Goal: Information Seeking & Learning: Learn about a topic

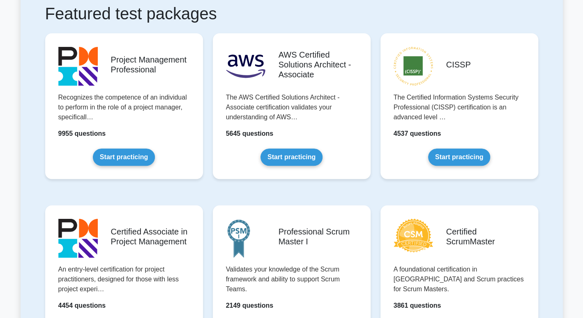
scroll to position [255, 0]
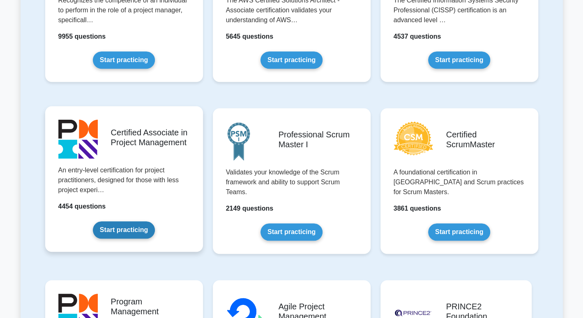
click at [141, 229] on link "Start practicing" at bounding box center [124, 229] width 62 height 17
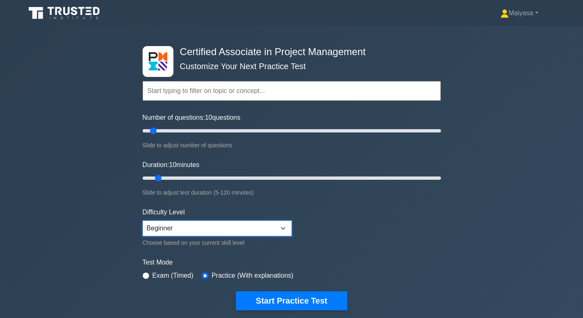
click at [171, 230] on select "Beginner Intermediate Expert" at bounding box center [217, 228] width 149 height 16
select select "intermediate"
click at [143, 220] on select "Beginner Intermediate Expert" at bounding box center [217, 228] width 149 height 16
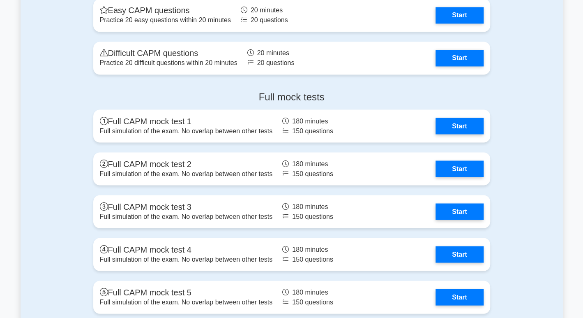
scroll to position [2448, 0]
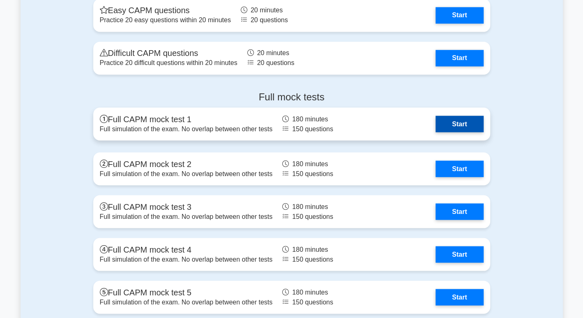
click at [457, 126] on link "Start" at bounding box center [460, 124] width 48 height 16
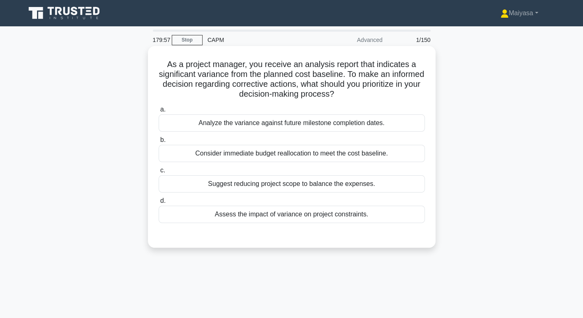
drag, startPoint x: 247, startPoint y: 67, endPoint x: 305, endPoint y: 67, distance: 58.4
click at [305, 67] on h5 "As a project manager, you receive an analysis report that indicates a significa…" at bounding box center [292, 79] width 268 height 40
click at [325, 73] on h5 "As a project manager, you receive an analysis report that indicates a significa…" at bounding box center [292, 79] width 268 height 40
drag, startPoint x: 286, startPoint y: 89, endPoint x: 347, endPoint y: 85, distance: 61.0
click at [347, 85] on h5 "As a project manager, you receive an analysis report that indicates a significa…" at bounding box center [292, 79] width 268 height 40
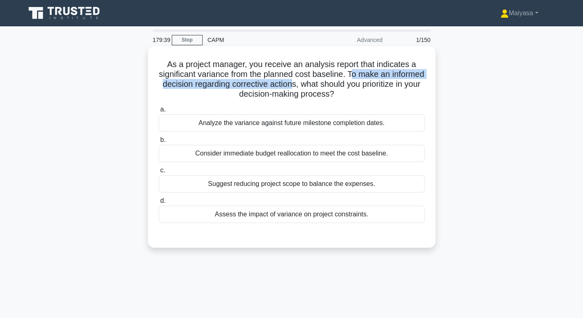
drag, startPoint x: 370, startPoint y: 75, endPoint x: 342, endPoint y: 84, distance: 28.9
click at [342, 84] on h5 "As a project manager, you receive an analysis report that indicates a significa…" at bounding box center [292, 79] width 268 height 40
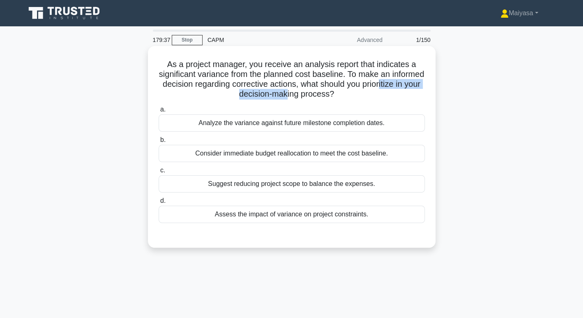
drag, startPoint x: 224, startPoint y: 99, endPoint x: 317, endPoint y: 98, distance: 93.7
click at [317, 98] on h5 "As a project manager, you receive an analysis report that indicates a significa…" at bounding box center [292, 79] width 268 height 40
click at [317, 220] on div "Assess the impact of variance on project constraints." at bounding box center [292, 214] width 266 height 17
click at [159, 203] on input "d. Assess the impact of variance on project constraints." at bounding box center [159, 200] width 0 height 5
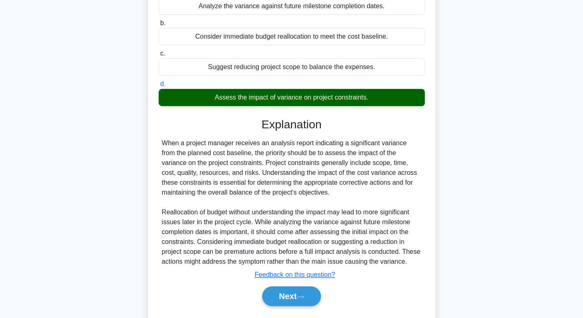
scroll to position [117, 0]
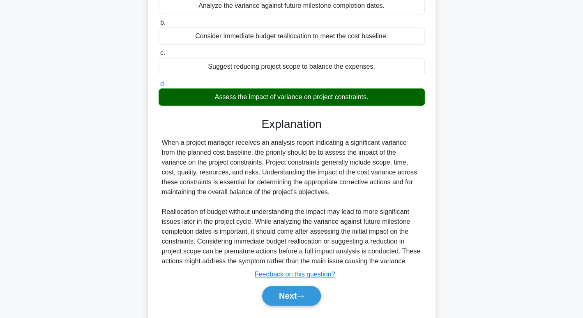
click at [295, 307] on div "Next" at bounding box center [292, 295] width 266 height 26
click at [285, 299] on button "Next" at bounding box center [291, 296] width 59 height 20
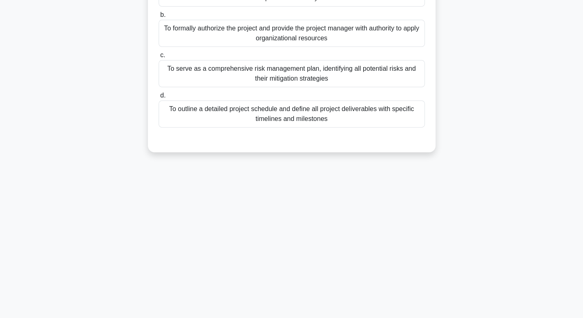
scroll to position [0, 0]
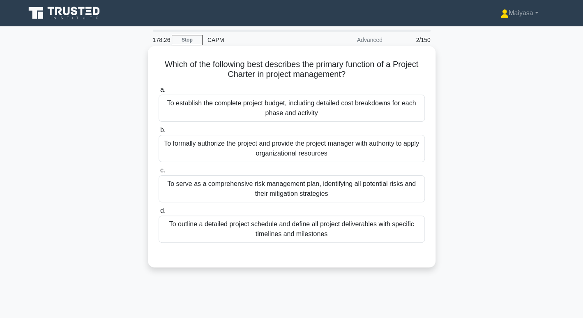
click at [334, 180] on div "To serve as a comprehensive risk management plan, identifying all potential ris…" at bounding box center [292, 188] width 266 height 27
click at [159, 173] on input "c. To serve as a comprehensive risk management plan, identifying all potential …" at bounding box center [159, 170] width 0 height 5
click at [208, 150] on div "To formally authorize the project and provide the project manager with authorit…" at bounding box center [292, 148] width 266 height 27
click at [159, 133] on input "b. To formally authorize the project and provide the project manager with autho…" at bounding box center [159, 129] width 0 height 5
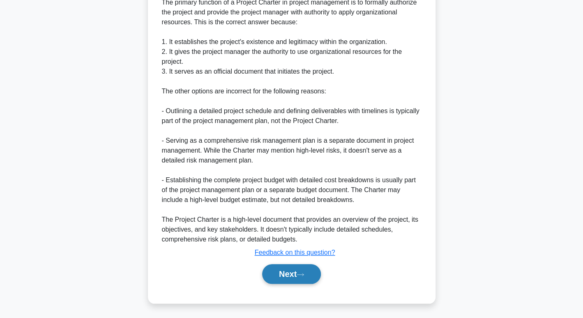
click at [296, 276] on button "Next" at bounding box center [291, 274] width 59 height 20
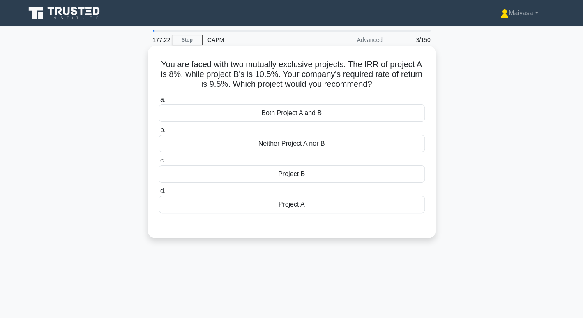
click at [281, 172] on div "Project B" at bounding box center [292, 173] width 266 height 17
click at [159, 163] on input "c. Project B" at bounding box center [159, 160] width 0 height 5
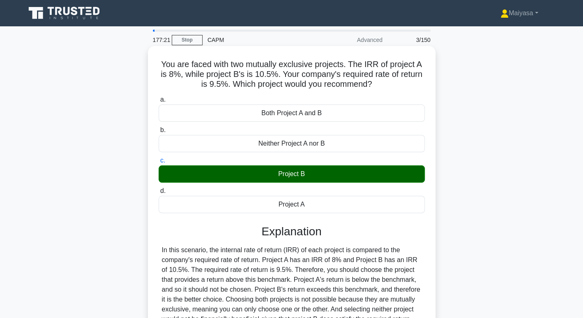
scroll to position [126, 0]
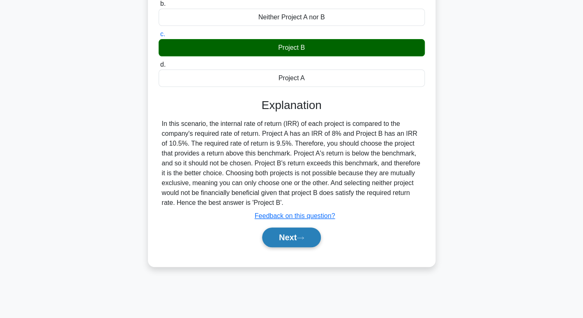
click at [287, 236] on button "Next" at bounding box center [291, 237] width 59 height 20
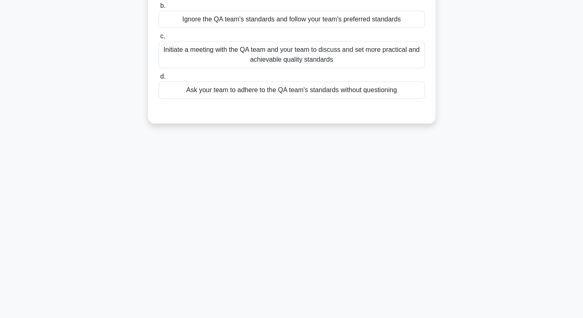
scroll to position [0, 0]
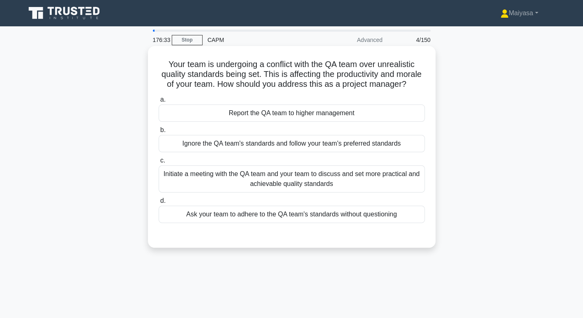
click at [319, 192] on div "Initiate a meeting with the QA team and your team to discuss and set more pract…" at bounding box center [292, 178] width 266 height 27
click at [159, 163] on input "c. Initiate a meeting with the QA team and your team to discuss and set more pr…" at bounding box center [159, 160] width 0 height 5
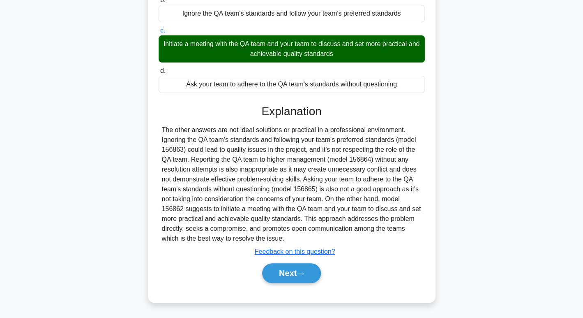
scroll to position [139, 0]
click at [301, 274] on icon at bounding box center [300, 273] width 7 height 5
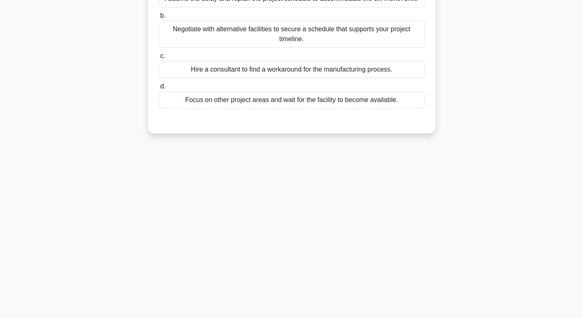
scroll to position [0, 0]
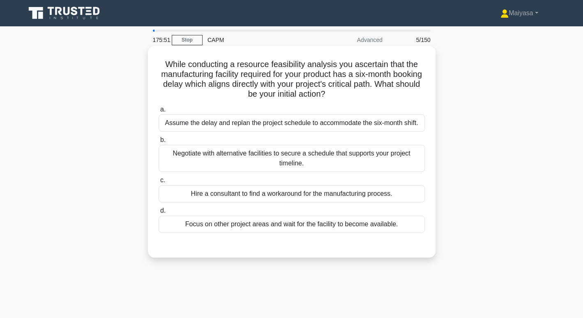
click at [293, 172] on div "a. Assume the delay and replan the project schedule to accommodate the six-mont…" at bounding box center [292, 169] width 276 height 132
click at [291, 160] on div "Negotiate with alternative facilities to secure a schedule that supports your p…" at bounding box center [292, 158] width 266 height 27
click at [159, 143] on input "b. Negotiate with alternative facilities to secure a schedule that supports you…" at bounding box center [159, 139] width 0 height 5
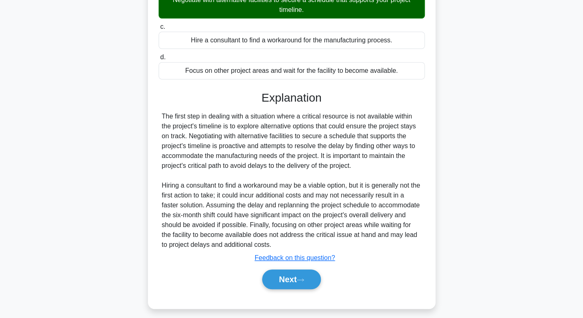
scroll to position [157, 0]
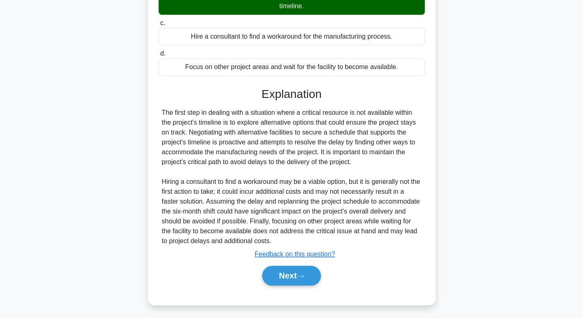
click at [291, 287] on div "Next" at bounding box center [292, 275] width 266 height 26
click at [289, 275] on button "Next" at bounding box center [291, 276] width 59 height 20
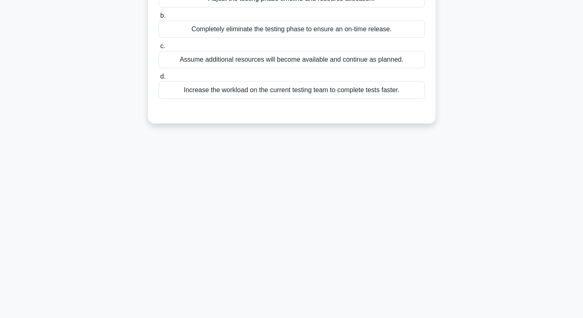
scroll to position [0, 0]
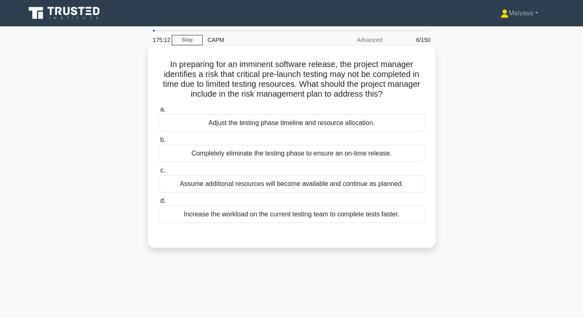
click at [302, 123] on div "Adjust the testing phase timeline and resource allocation." at bounding box center [292, 122] width 266 height 17
click at [159, 112] on input "a. Adjust the testing phase timeline and resource allocation." at bounding box center [159, 109] width 0 height 5
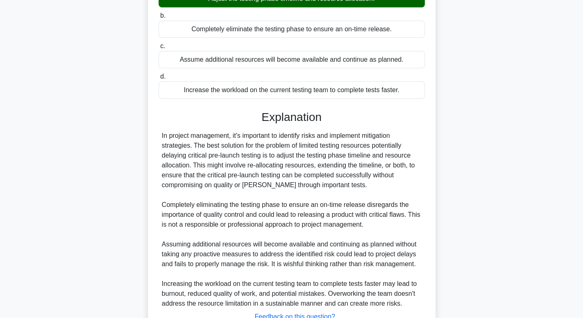
scroll to position [188, 0]
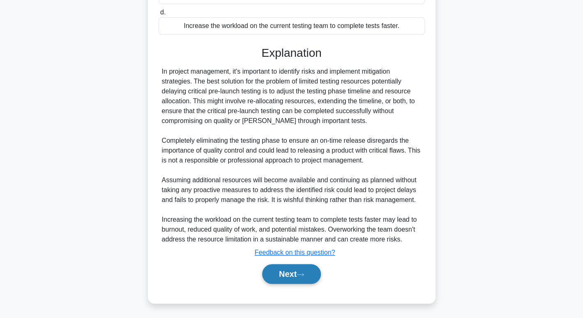
click at [296, 277] on button "Next" at bounding box center [291, 274] width 59 height 20
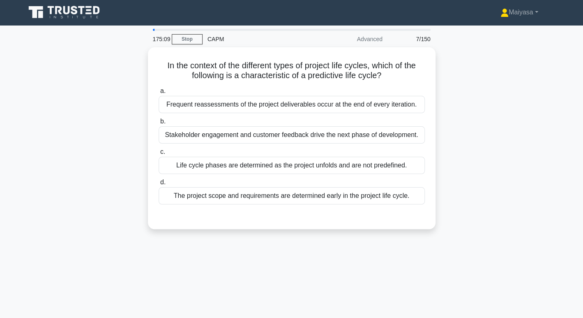
scroll to position [0, 0]
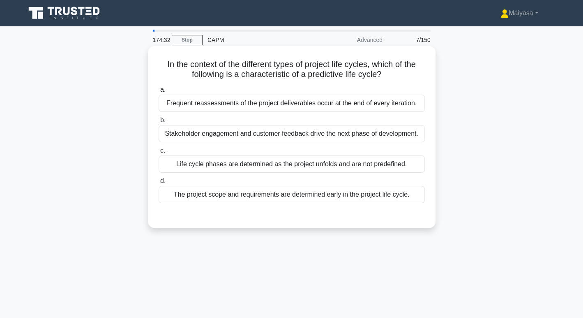
click at [323, 192] on div "The project scope and requirements are determined early in the project life cyc…" at bounding box center [292, 194] width 266 height 17
click at [159, 184] on input "d. The project scope and requirements are determined early in the project life …" at bounding box center [159, 180] width 0 height 5
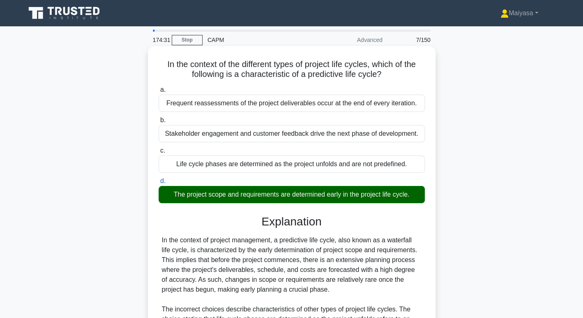
scroll to position [149, 0]
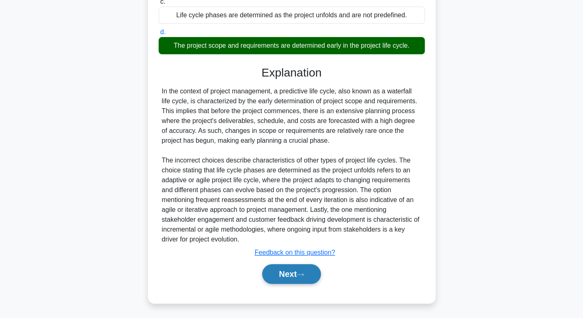
click at [300, 268] on button "Next" at bounding box center [291, 274] width 59 height 20
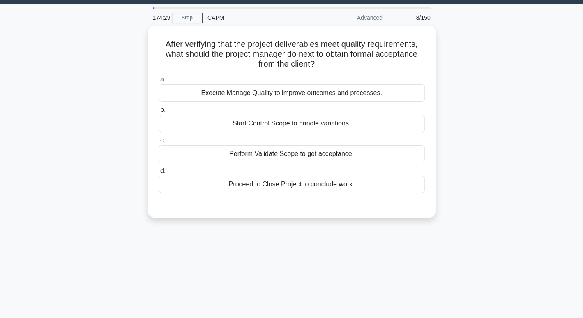
scroll to position [0, 0]
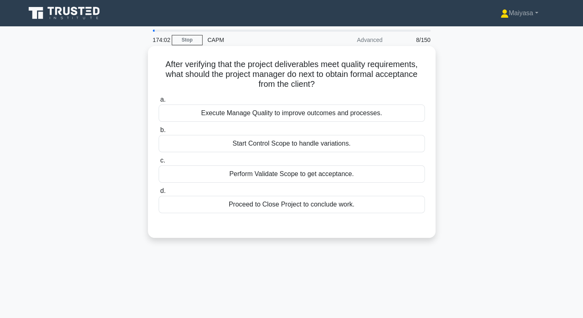
click at [337, 177] on div "Perform Validate Scope to get acceptance." at bounding box center [292, 173] width 266 height 17
click at [159, 163] on input "c. Perform Validate Scope to get acceptance." at bounding box center [159, 160] width 0 height 5
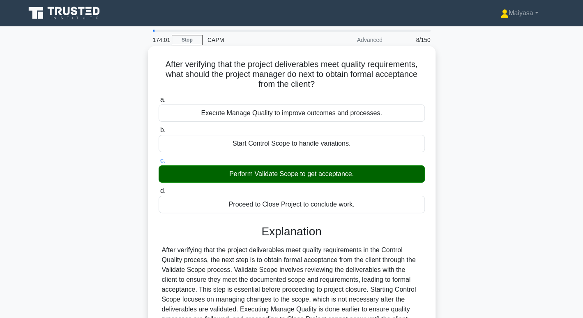
scroll to position [126, 0]
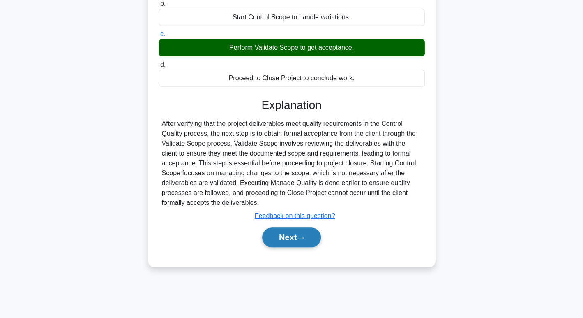
click at [304, 238] on icon at bounding box center [300, 238] width 7 height 5
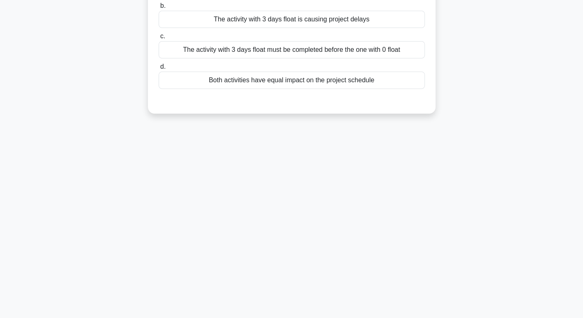
scroll to position [0, 0]
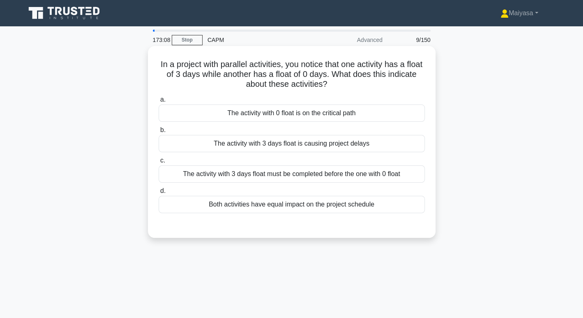
click at [345, 111] on div "The activity with 0 float is on the critical path" at bounding box center [292, 112] width 266 height 17
click at [159, 102] on input "a. The activity with 0 float is on the critical path" at bounding box center [159, 99] width 0 height 5
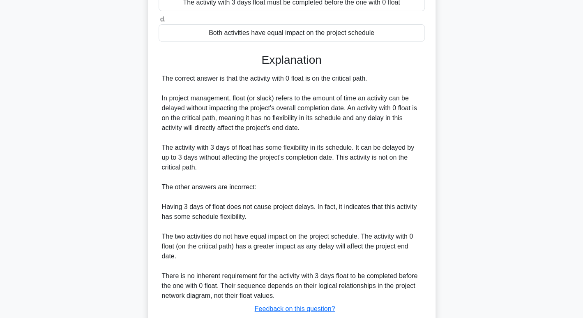
scroll to position [228, 0]
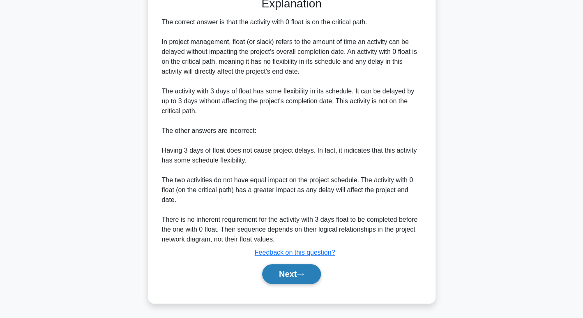
click at [304, 276] on icon at bounding box center [300, 274] width 7 height 5
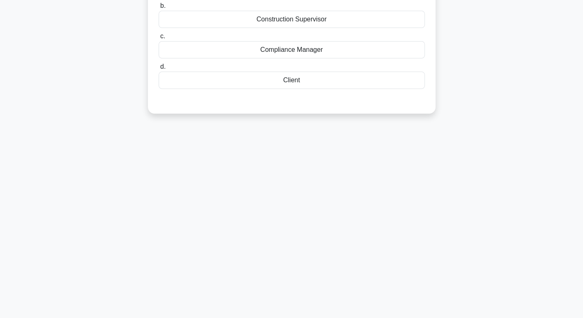
scroll to position [0, 0]
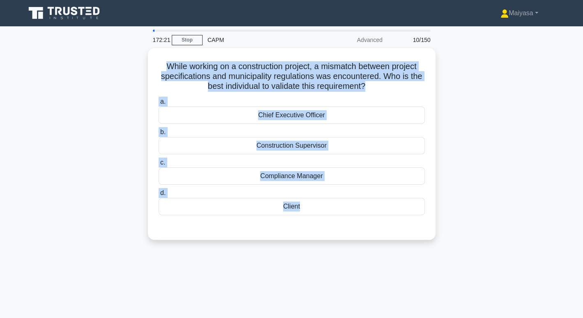
drag, startPoint x: 163, startPoint y: 63, endPoint x: 415, endPoint y: 253, distance: 316.1
click at [415, 253] on div "172:21 Stop CAPM Advanced 10/150 While working on a construction project, a mis…" at bounding box center [292, 235] width 543 height 411
copy div "While working on a construction project, a mismatch between project specificati…"
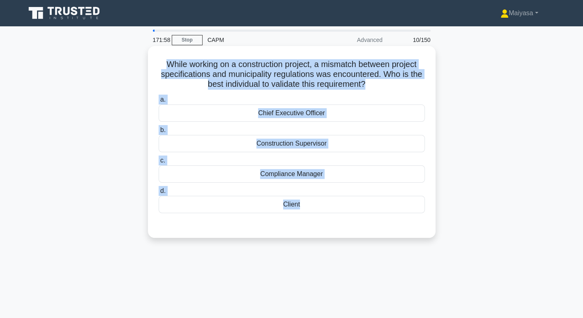
click at [295, 177] on div "Compliance Manager" at bounding box center [292, 173] width 266 height 17
click at [159, 163] on input "c. Compliance Manager" at bounding box center [159, 160] width 0 height 5
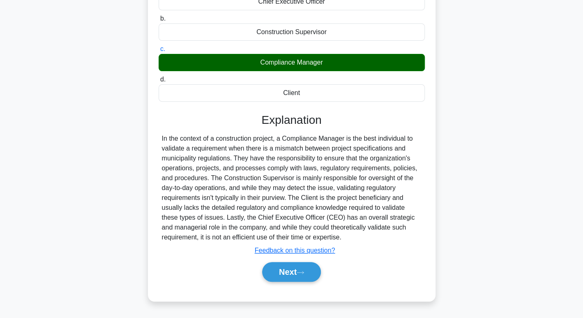
scroll to position [116, 0]
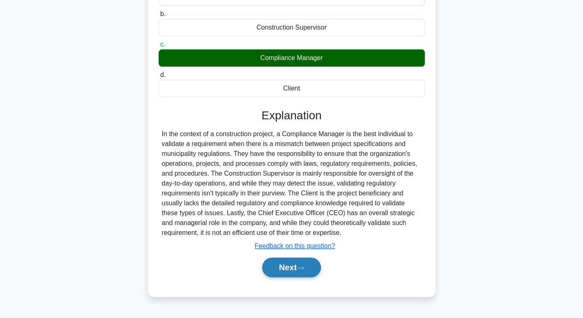
click at [308, 268] on button "Next" at bounding box center [291, 267] width 59 height 20
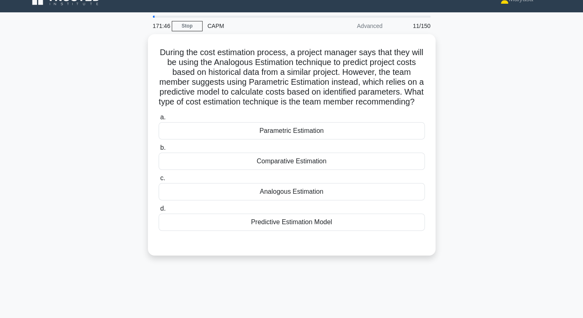
scroll to position [8, 0]
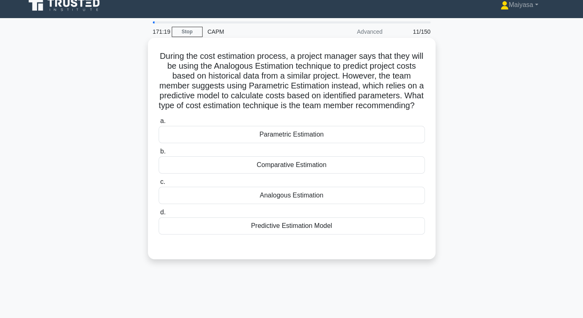
click at [312, 143] on div "Parametric Estimation" at bounding box center [292, 134] width 266 height 17
click at [159, 124] on input "a. Parametric Estimation" at bounding box center [159, 120] width 0 height 5
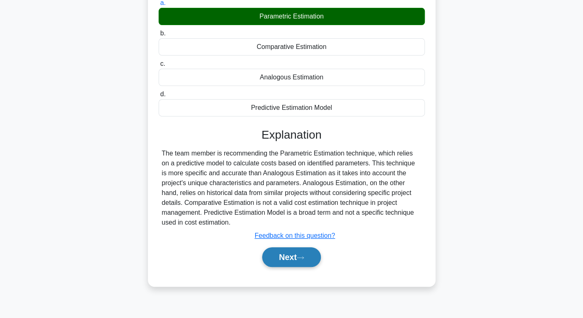
scroll to position [126, 0]
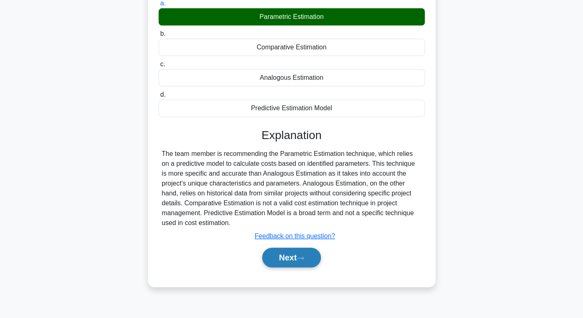
click at [296, 267] on button "Next" at bounding box center [291, 257] width 59 height 20
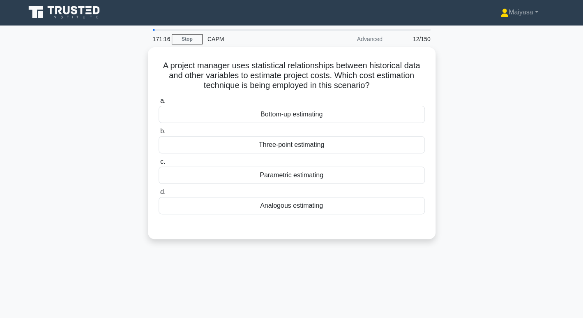
scroll to position [0, 0]
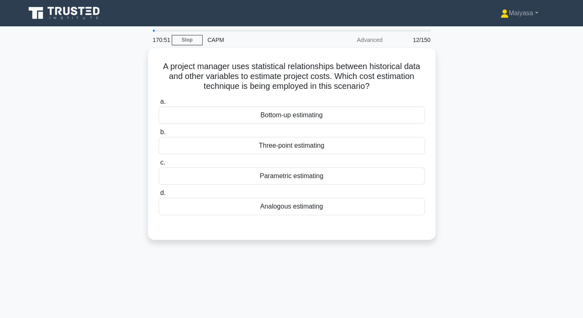
drag, startPoint x: 155, startPoint y: 63, endPoint x: 451, endPoint y: 211, distance: 331.1
click at [451, 211] on div "A project manager uses statistical relationships between historical data and ot…" at bounding box center [292, 148] width 543 height 201
copy div "A project manager uses statistical relationships between historical data and ot…"
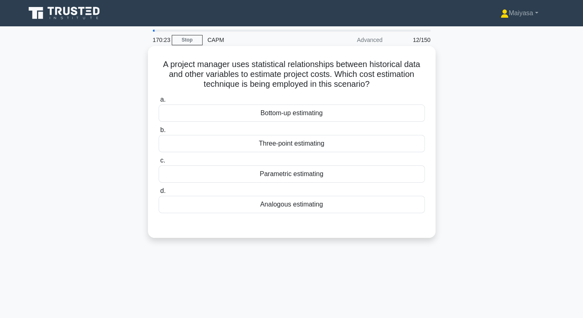
click at [264, 169] on div "Parametric estimating" at bounding box center [292, 173] width 266 height 17
click at [159, 163] on input "c. Parametric estimating" at bounding box center [159, 160] width 0 height 5
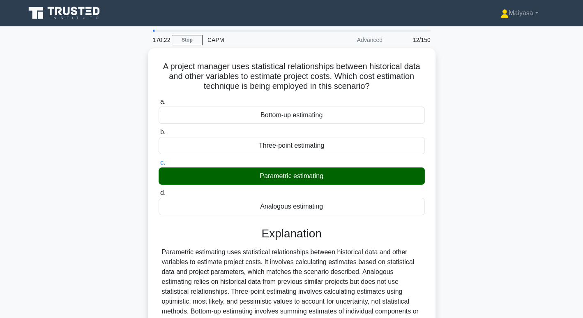
scroll to position [126, 0]
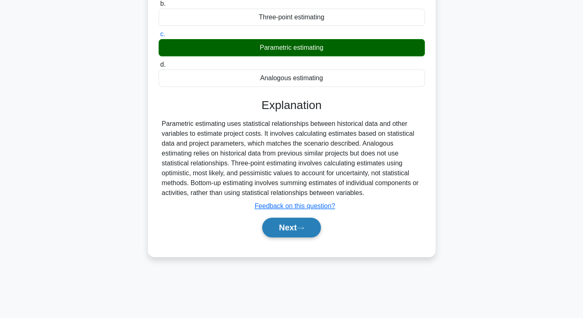
click at [305, 236] on button "Next" at bounding box center [291, 227] width 59 height 20
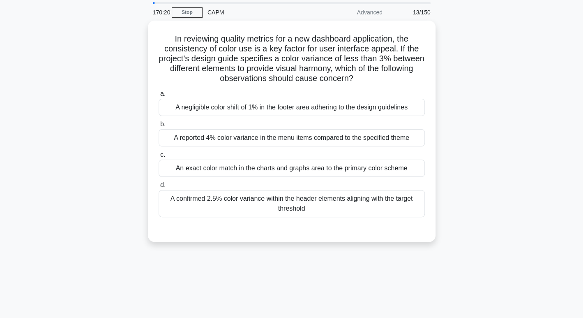
scroll to position [27, 0]
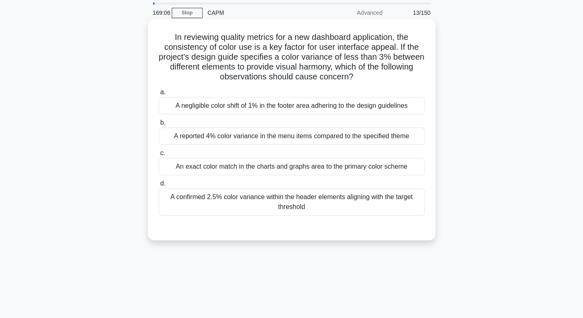
drag, startPoint x: 165, startPoint y: 34, endPoint x: 417, endPoint y: 213, distance: 308.9
click at [417, 213] on div "In reviewing quality metrics for a new dashboard application, the consistency o…" at bounding box center [291, 129] width 281 height 215
copy div "In reviewing quality metrics for a new dashboard application, the consistency o…"
click at [211, 110] on div "A negligible color shift of 1% in the footer area adhering to the design guidel…" at bounding box center [292, 105] width 266 height 17
click at [159, 95] on input "a. A negligible color shift of 1% in the footer area adhering to the design gui…" at bounding box center [159, 92] width 0 height 5
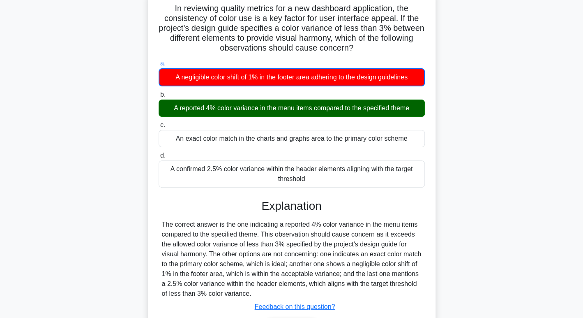
scroll to position [126, 0]
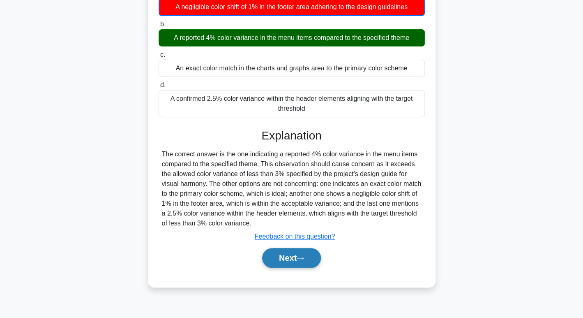
click at [280, 257] on button "Next" at bounding box center [291, 258] width 59 height 20
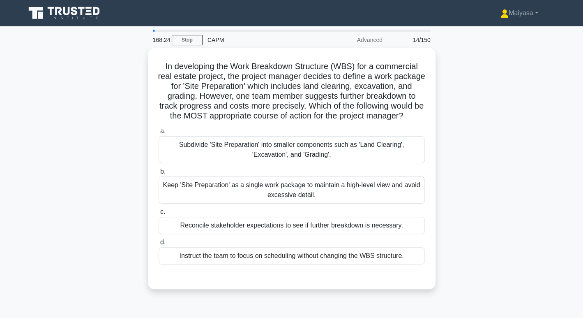
scroll to position [0, 0]
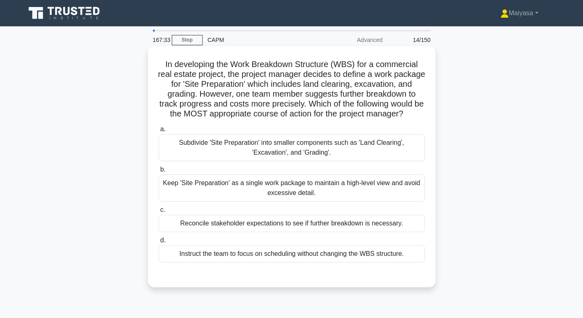
click at [286, 161] on div "Subdivide 'Site Preparation' into smaller components such as 'Land Clearing', '…" at bounding box center [292, 147] width 266 height 27
click at [159, 132] on input "a. Subdivide 'Site Preparation' into smaller components such as 'Land Clearing'…" at bounding box center [159, 129] width 0 height 5
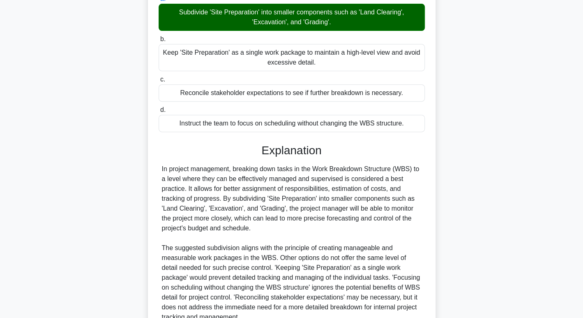
scroll to position [218, 0]
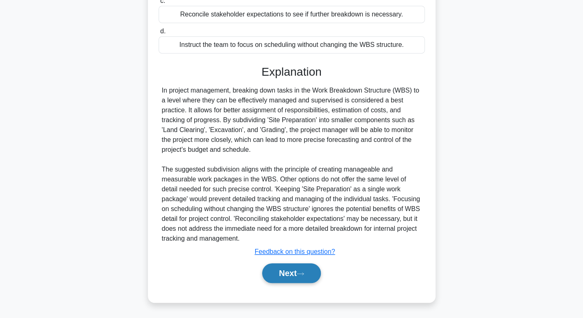
click at [287, 270] on button "Next" at bounding box center [291, 273] width 59 height 20
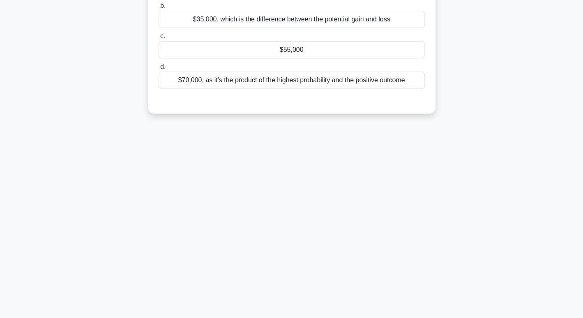
scroll to position [0, 0]
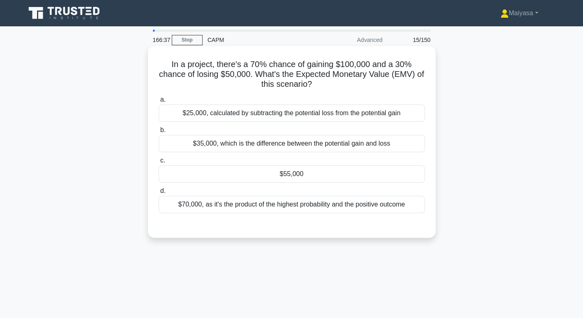
drag, startPoint x: 170, startPoint y: 60, endPoint x: 324, endPoint y: 87, distance: 156.5
click at [324, 87] on h5 "In a project, there's a 70% chance of gaining $100,000 and a 30% chance of losi…" at bounding box center [292, 74] width 268 height 30
copy h5 "In a project, there's a 70% chance of gaining $100,000 and a 30% chance of losi…"
click at [291, 177] on div "$55,000" at bounding box center [292, 173] width 266 height 17
click at [159, 163] on input "c. $55,000" at bounding box center [159, 160] width 0 height 5
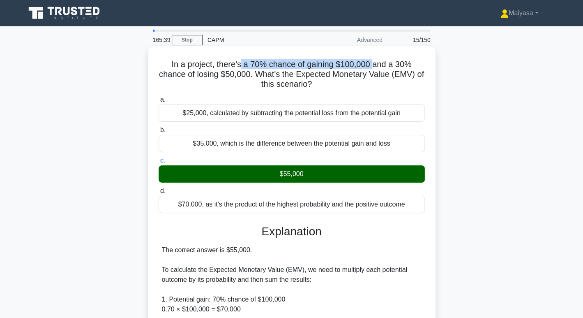
drag, startPoint x: 243, startPoint y: 61, endPoint x: 372, endPoint y: 67, distance: 129.6
click at [372, 67] on h5 "In a project, there's a 70% chance of gaining $100,000 and a 30% chance of losi…" at bounding box center [292, 74] width 268 height 30
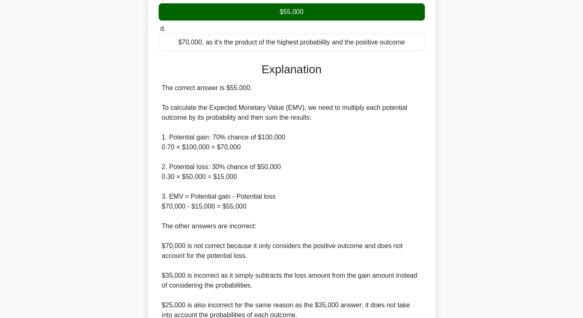
scroll to position [238, 0]
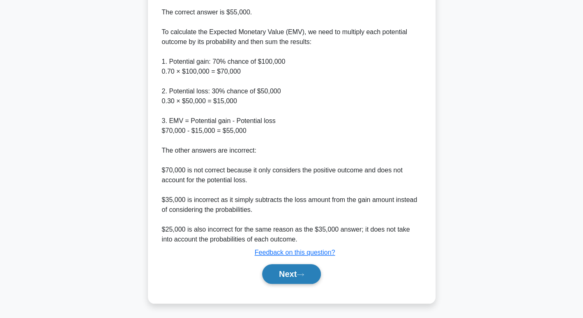
click at [299, 279] on button "Next" at bounding box center [291, 274] width 59 height 20
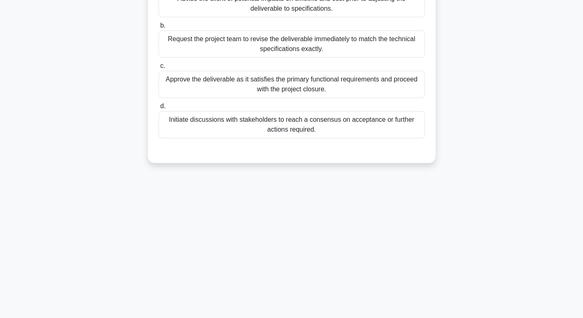
scroll to position [0, 0]
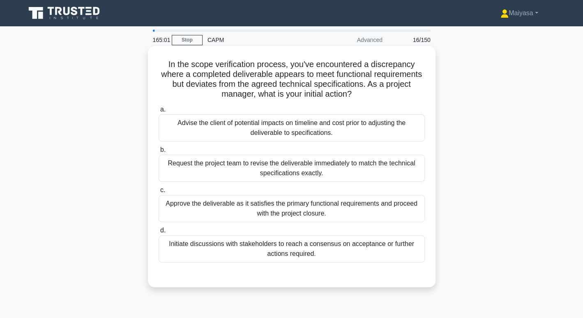
drag, startPoint x: 225, startPoint y: 86, endPoint x: 389, endPoint y: 90, distance: 164.5
click at [389, 90] on h5 "In the scope verification process, you've encountered a discrepancy where a com…" at bounding box center [292, 79] width 268 height 40
click at [381, 128] on div "Advise the client of potential impacts on timeline and cost prior to adjusting …" at bounding box center [292, 127] width 266 height 27
click at [159, 112] on input "a. Advise the client of potential impacts on timeline and cost prior to adjusti…" at bounding box center [159, 109] width 0 height 5
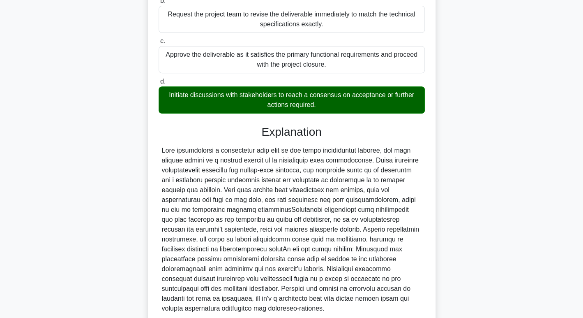
scroll to position [219, 0]
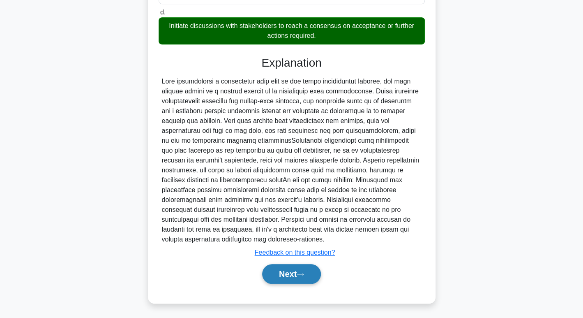
click at [310, 280] on button "Next" at bounding box center [291, 274] width 59 height 20
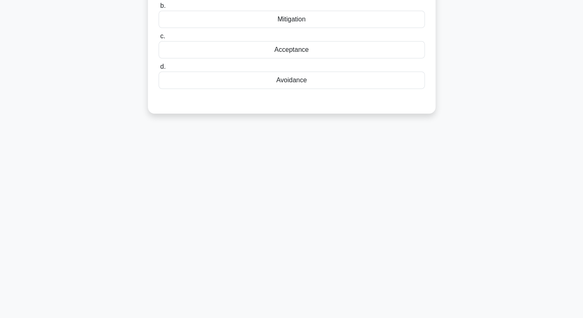
scroll to position [0, 0]
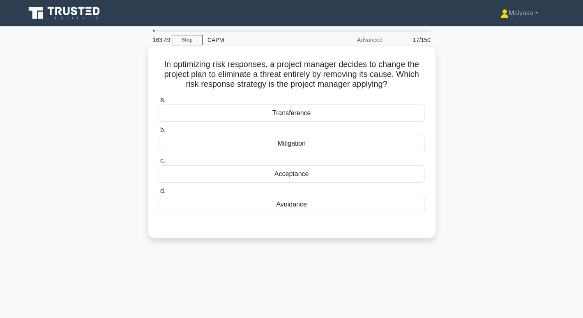
click at [339, 142] on div "Mitigation" at bounding box center [292, 143] width 266 height 17
click at [159, 133] on input "b. Mitigation" at bounding box center [159, 129] width 0 height 5
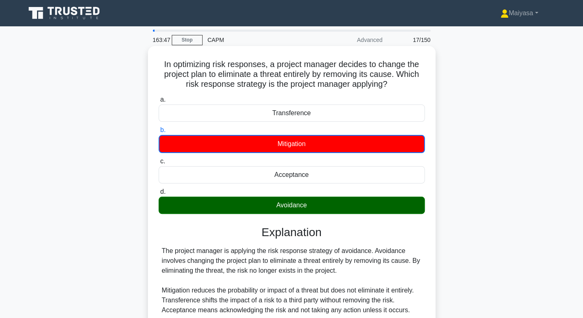
scroll to position [126, 0]
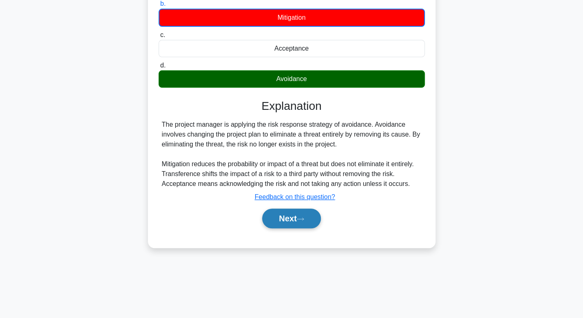
click at [308, 226] on button "Next" at bounding box center [291, 218] width 59 height 20
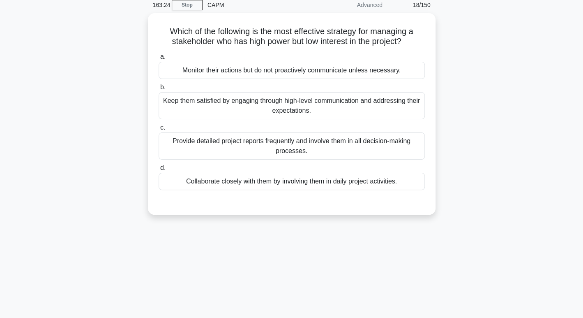
scroll to position [11, 0]
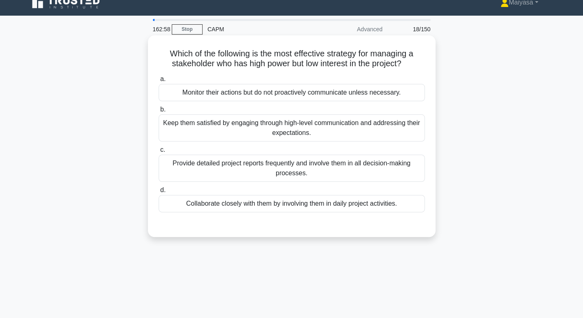
click at [349, 127] on div "Keep them satisfied by engaging through high-level communication and addressing…" at bounding box center [292, 127] width 266 height 27
click at [159, 112] on input "b. Keep them satisfied by engaging through high-level communication and address…" at bounding box center [159, 109] width 0 height 5
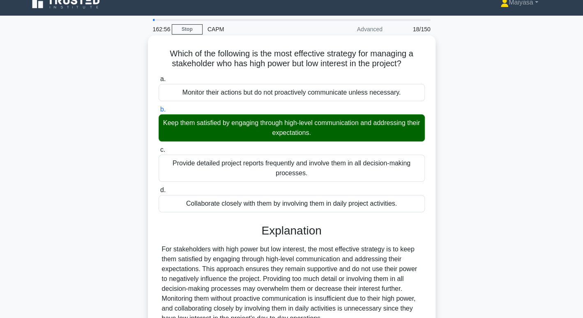
scroll to position [126, 0]
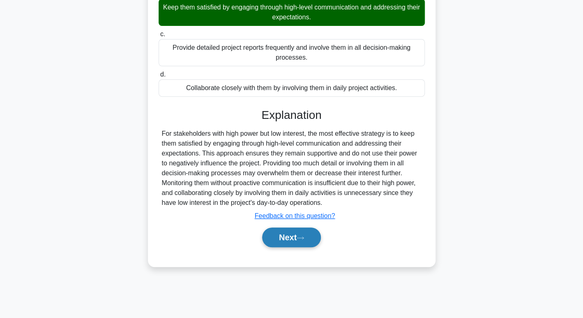
click at [308, 242] on button "Next" at bounding box center [291, 237] width 59 height 20
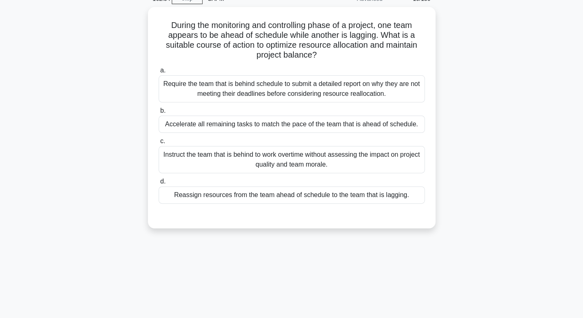
scroll to position [25, 0]
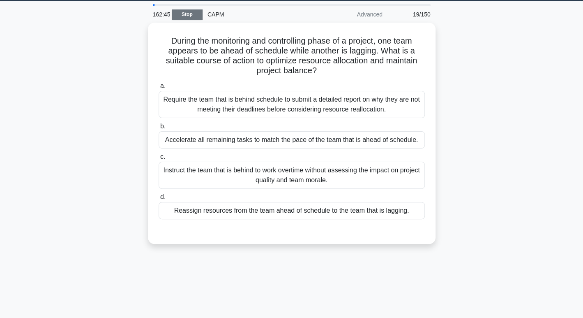
click at [185, 16] on link "Stop" at bounding box center [187, 14] width 31 height 10
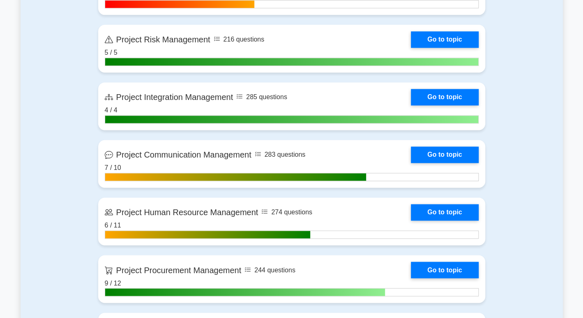
scroll to position [1417, 0]
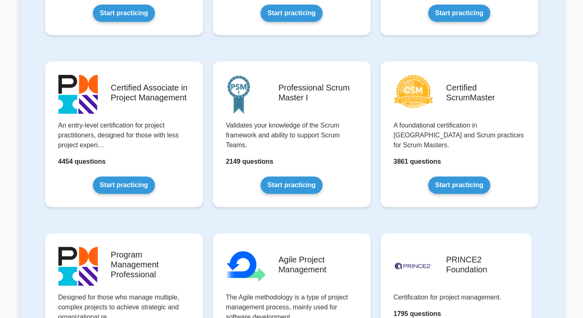
scroll to position [307, 0]
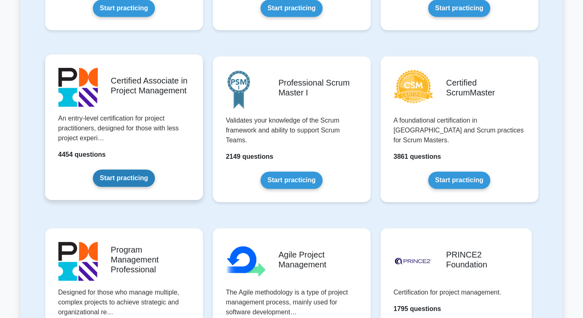
click at [120, 173] on link "Start practicing" at bounding box center [124, 177] width 62 height 17
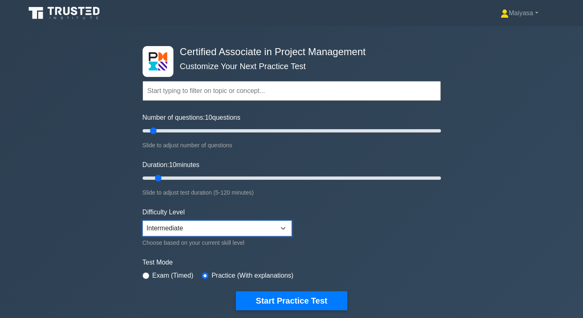
click at [238, 222] on select "Beginner Intermediate Expert" at bounding box center [217, 228] width 149 height 16
select select "beginner"
click at [143, 220] on select "Beginner Intermediate Expert" at bounding box center [217, 228] width 149 height 16
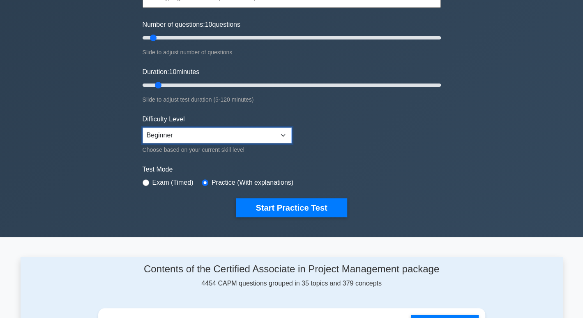
scroll to position [102, 0]
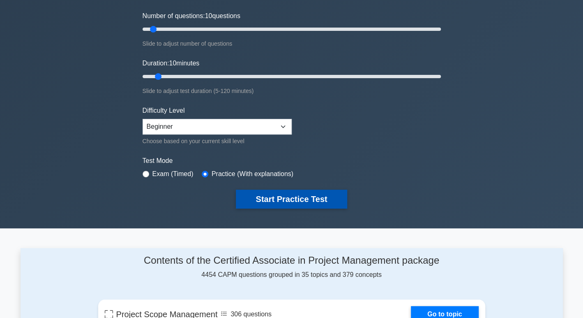
click at [300, 202] on button "Start Practice Test" at bounding box center [291, 198] width 111 height 19
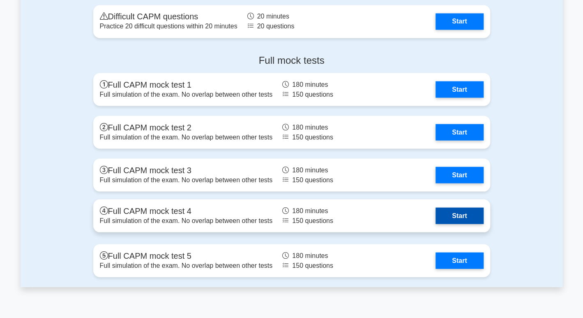
scroll to position [2485, 0]
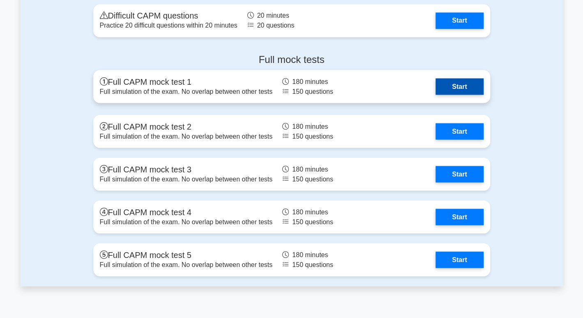
click at [453, 92] on link "Start" at bounding box center [460, 86] width 48 height 16
click at [451, 86] on link "Start" at bounding box center [460, 86] width 48 height 16
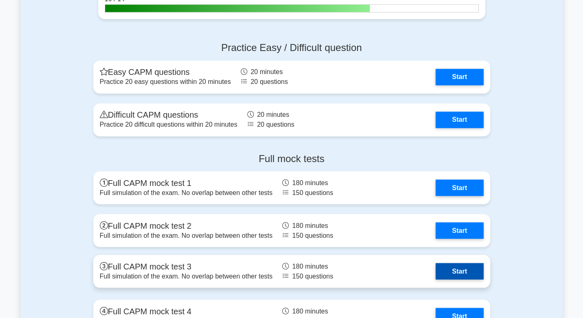
scroll to position [2427, 0]
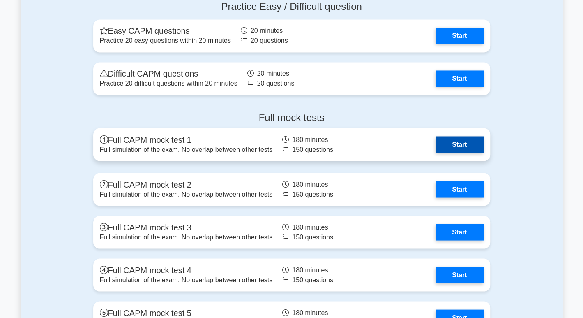
click at [443, 148] on link "Start" at bounding box center [460, 144] width 48 height 16
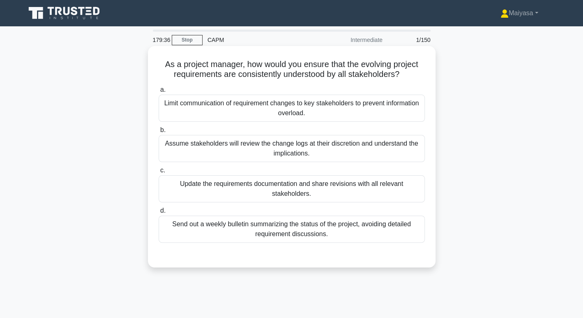
click at [388, 181] on div "Update the requirements documentation and share revisions with all relevant sta…" at bounding box center [292, 188] width 266 height 27
click at [159, 173] on input "c. Update the requirements documentation and share revisions with all relevant …" at bounding box center [159, 170] width 0 height 5
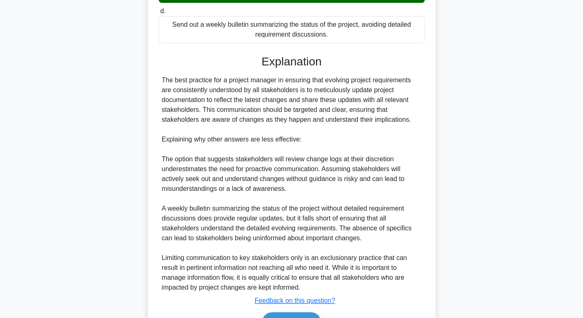
scroll to position [247, 0]
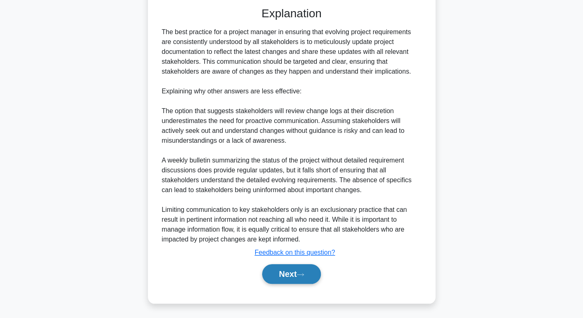
click at [292, 272] on button "Next" at bounding box center [291, 274] width 59 height 20
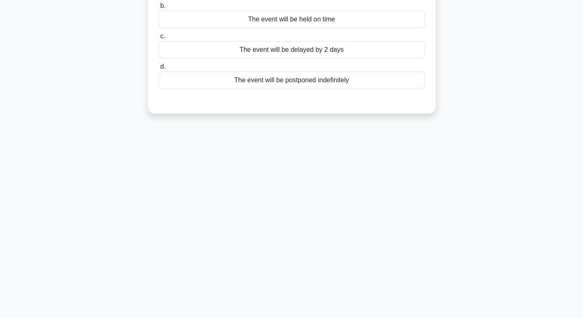
scroll to position [0, 0]
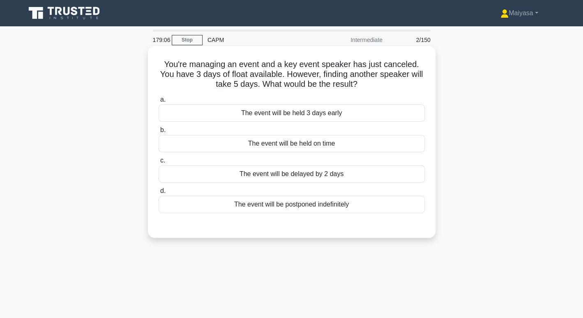
click at [312, 173] on div "The event will be delayed by 2 days" at bounding box center [292, 173] width 266 height 17
click at [159, 163] on input "c. The event will be delayed by 2 days" at bounding box center [159, 160] width 0 height 5
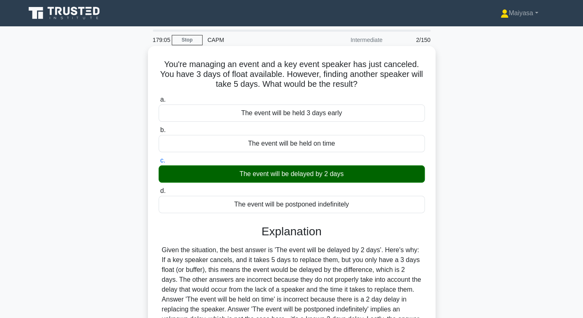
scroll to position [126, 0]
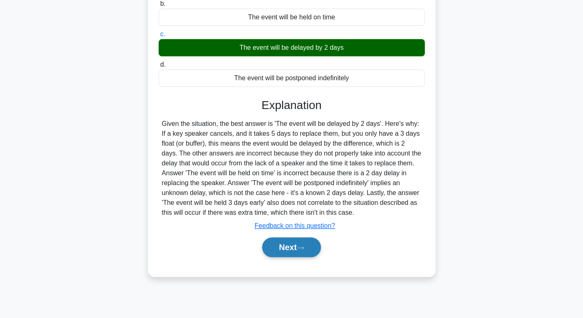
click at [307, 250] on button "Next" at bounding box center [291, 247] width 59 height 20
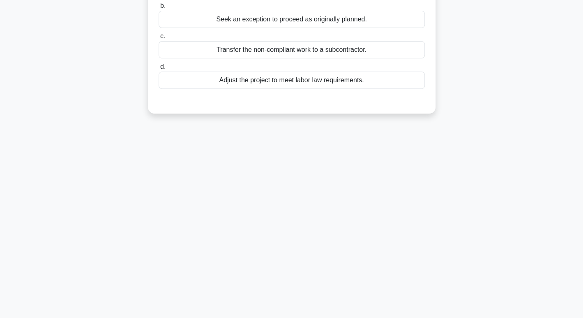
scroll to position [0, 0]
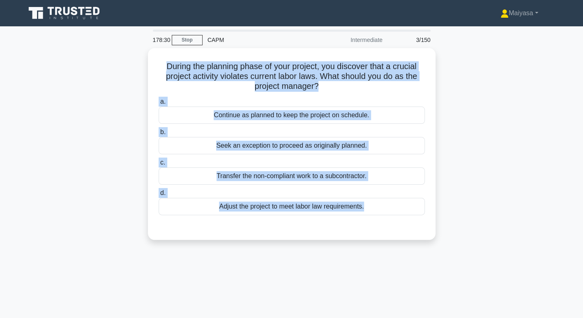
drag, startPoint x: 161, startPoint y: 63, endPoint x: 411, endPoint y: 246, distance: 309.5
click at [411, 246] on div "During the planning phase of your project, you discover that a crucial project …" at bounding box center [292, 148] width 543 height 201
copy div "During the planning phase of your project, you discover that a crucial project …"
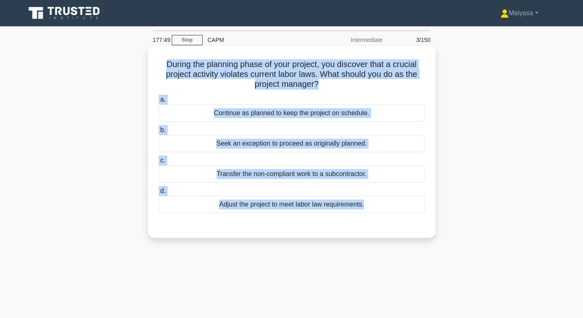
click at [222, 208] on div "Adjust the project to meet labor law requirements." at bounding box center [292, 204] width 266 height 17
click at [159, 194] on input "d. Adjust the project to meet labor law requirements." at bounding box center [159, 190] width 0 height 5
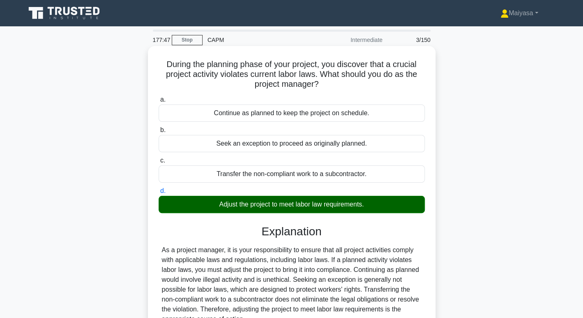
scroll to position [126, 0]
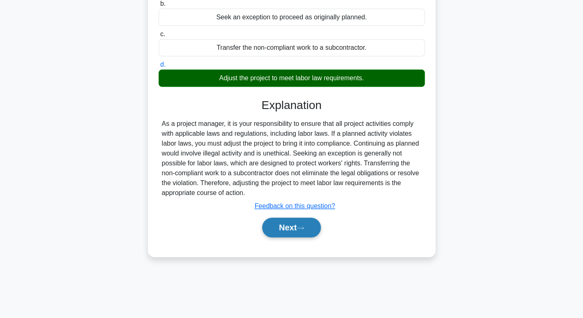
click at [275, 223] on button "Next" at bounding box center [291, 227] width 59 height 20
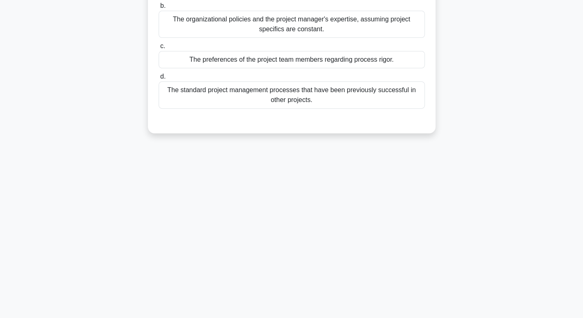
scroll to position [0, 0]
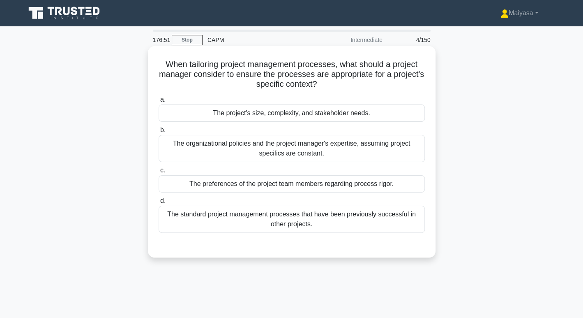
click at [370, 121] on div "The project's size, complexity, and stakeholder needs." at bounding box center [292, 112] width 266 height 17
click at [159, 102] on input "a. The project's size, complexity, and stakeholder needs." at bounding box center [159, 99] width 0 height 5
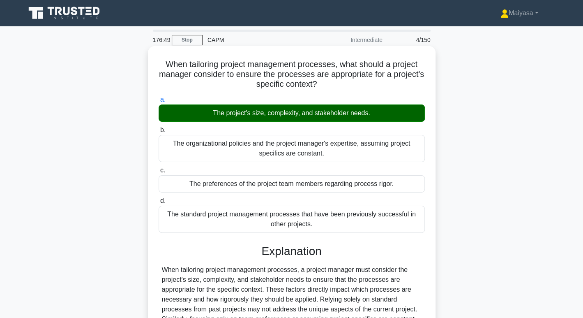
scroll to position [126, 0]
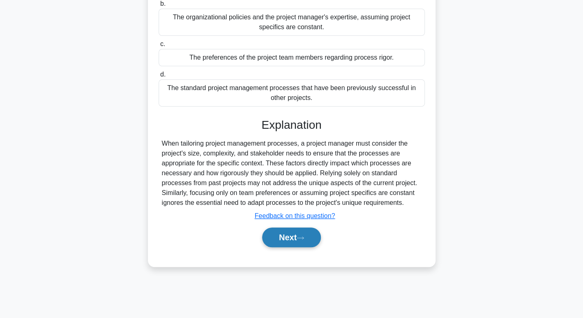
click at [298, 233] on button "Next" at bounding box center [291, 237] width 59 height 20
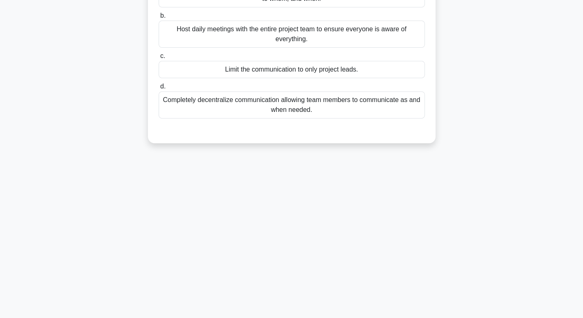
scroll to position [0, 0]
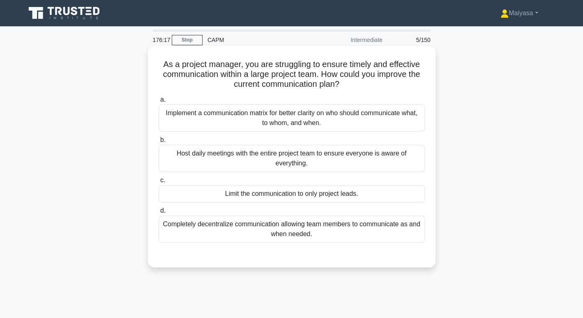
click at [318, 124] on div "Implement a communication matrix for better clarity on who should communicate w…" at bounding box center [292, 117] width 266 height 27
click at [159, 102] on input "a. Implement a communication matrix for better clarity on who should communicat…" at bounding box center [159, 99] width 0 height 5
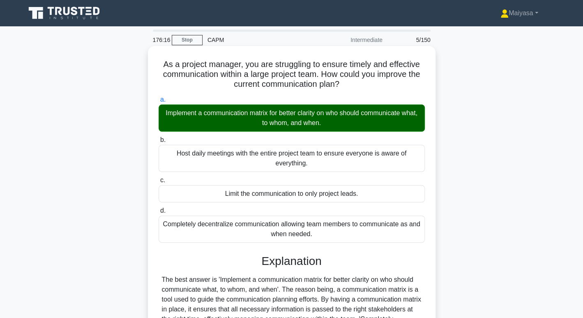
scroll to position [149, 0]
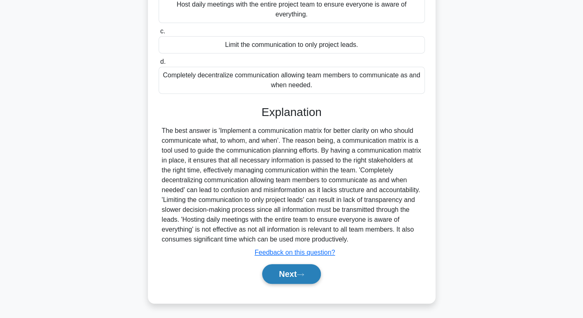
click at [282, 275] on button "Next" at bounding box center [291, 274] width 59 height 20
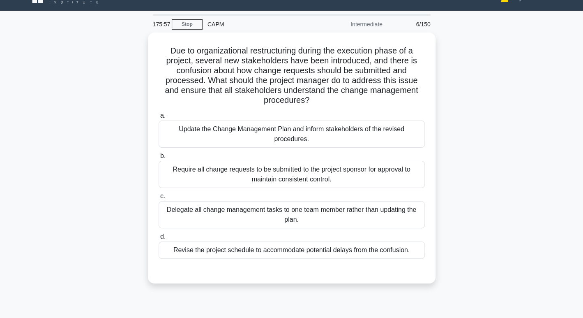
scroll to position [17, 0]
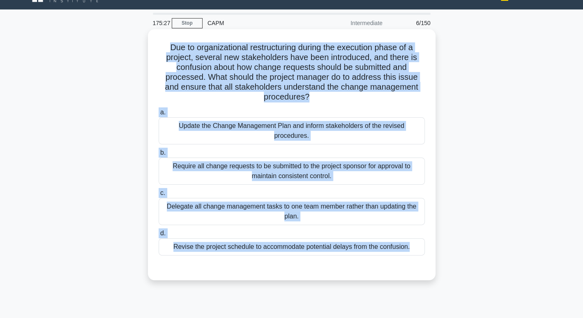
drag, startPoint x: 166, startPoint y: 43, endPoint x: 425, endPoint y: 259, distance: 337.4
click at [425, 259] on div "Due to organizational restructuring during the execution phase of a project, se…" at bounding box center [291, 154] width 281 height 244
copy div "Due to organizational restructuring during the execution phase of a project, se…"
click at [217, 135] on div "Update the Change Management Plan and inform stakeholders of the revised proced…" at bounding box center [292, 130] width 266 height 27
click at [159, 115] on input "a. Update the Change Management Plan and inform stakeholders of the revised pro…" at bounding box center [159, 112] width 0 height 5
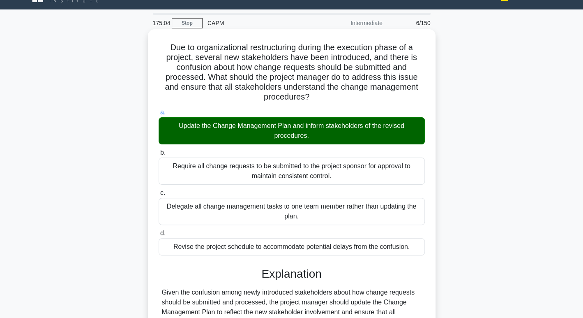
scroll to position [188, 0]
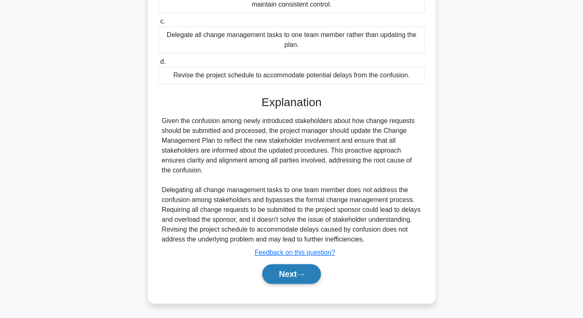
click at [298, 273] on button "Next" at bounding box center [291, 274] width 59 height 20
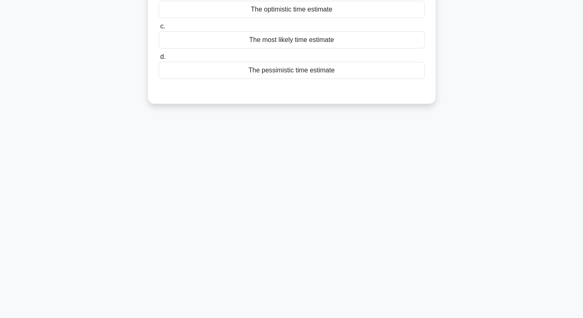
scroll to position [0, 0]
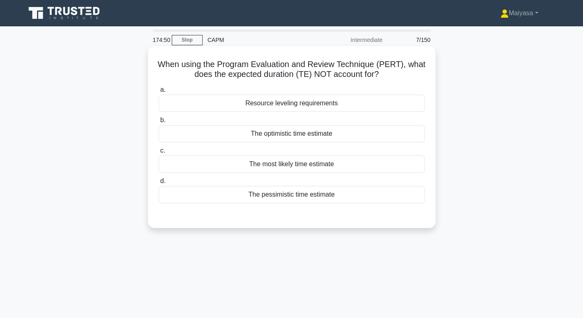
click at [343, 112] on div "Resource leveling requirements" at bounding box center [292, 103] width 266 height 17
click at [159, 92] on input "a. Resource leveling requirements" at bounding box center [159, 89] width 0 height 5
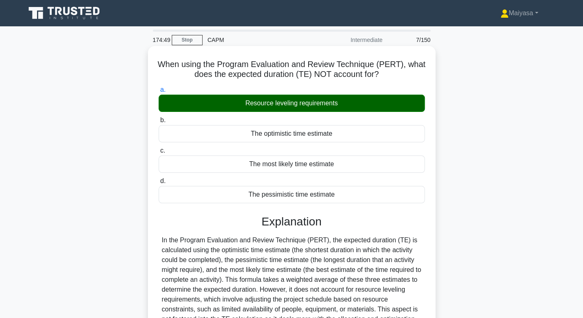
scroll to position [126, 0]
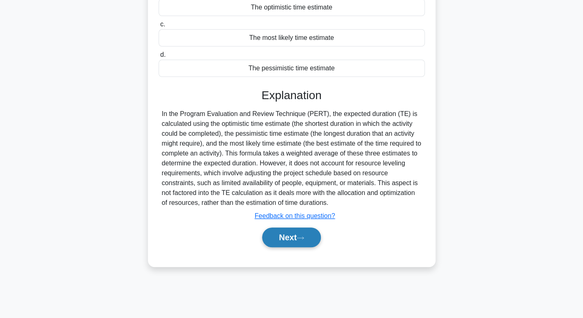
click at [304, 238] on icon at bounding box center [300, 238] width 7 height 5
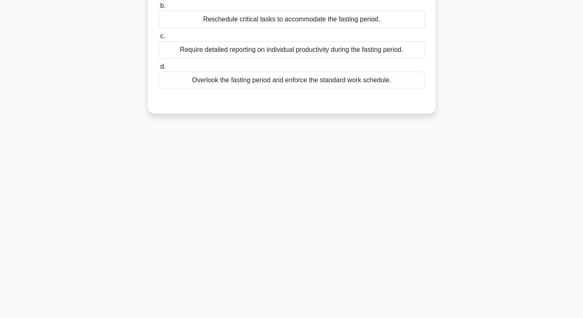
scroll to position [5, 0]
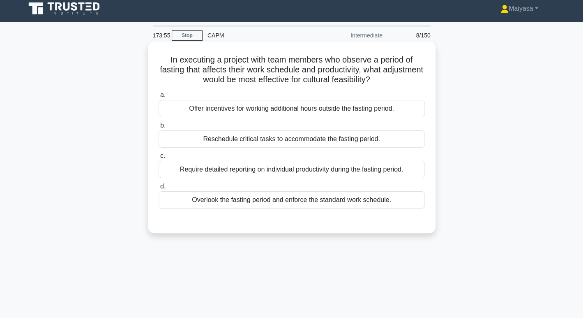
drag, startPoint x: 402, startPoint y: 229, endPoint x: 181, endPoint y: 108, distance: 252.2
click at [181, 108] on div "In executing a project with team members who observe a period of fasting that a…" at bounding box center [291, 137] width 281 height 185
copy div "Offer incentives for working additional hours outside the fasting period. b. Re…"
click at [261, 135] on div "Reschedule critical tasks to accommodate the fasting period." at bounding box center [292, 138] width 266 height 17
click at [159, 128] on input "b. Reschedule critical tasks to accommodate the fasting period." at bounding box center [159, 125] width 0 height 5
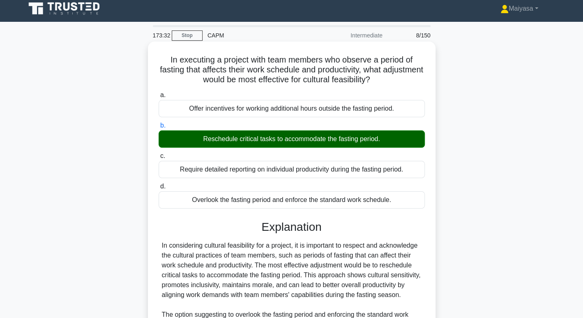
scroll to position [139, 0]
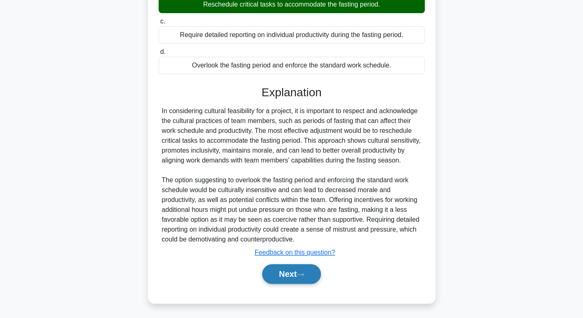
click at [278, 270] on button "Next" at bounding box center [291, 274] width 59 height 20
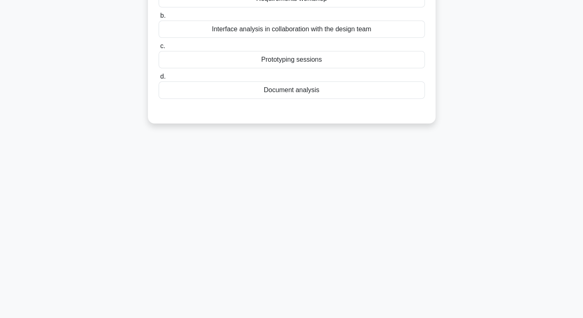
scroll to position [0, 0]
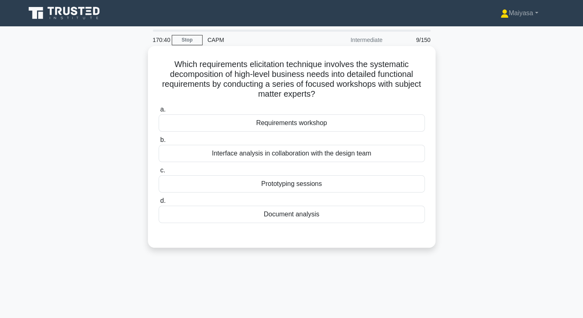
click at [174, 85] on h5 "Which requirements elicitation technique involves the systematic decomposition …" at bounding box center [292, 79] width 268 height 40
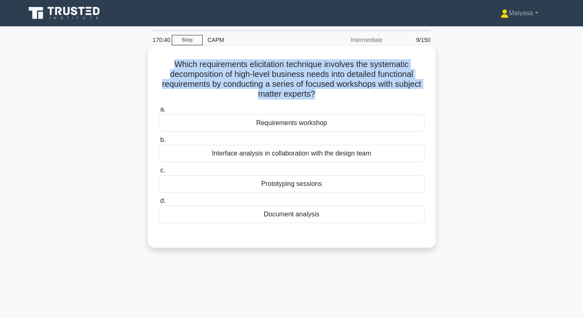
click at [174, 85] on h5 "Which requirements elicitation technique involves the systematic decomposition …" at bounding box center [292, 79] width 268 height 40
click at [282, 95] on h5 "Which requirements elicitation technique involves the systematic decomposition …" at bounding box center [292, 79] width 268 height 40
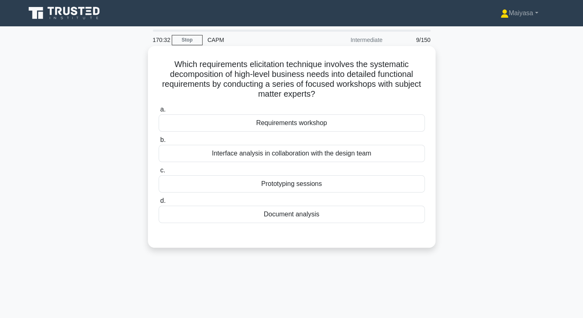
drag, startPoint x: 239, startPoint y: 106, endPoint x: 386, endPoint y: 220, distance: 185.9
click at [386, 220] on div "a. Requirements workshop b. Interface analysis in collaboration with the design…" at bounding box center [292, 164] width 276 height 122
click at [350, 185] on div "Prototyping sessions" at bounding box center [292, 183] width 266 height 17
click at [159, 173] on input "c. Prototyping sessions" at bounding box center [159, 170] width 0 height 5
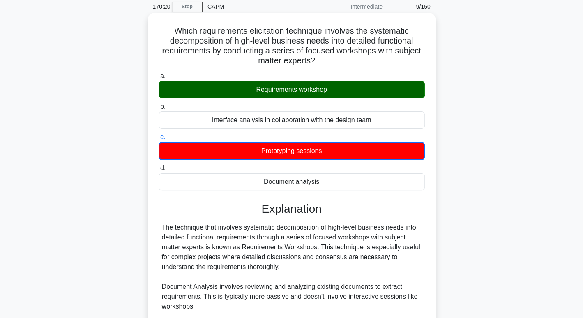
scroll to position [189, 0]
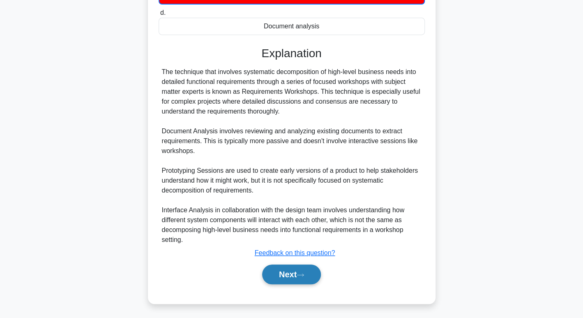
click at [300, 276] on button "Next" at bounding box center [291, 274] width 59 height 20
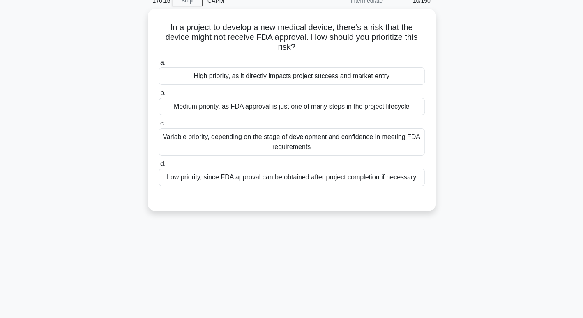
scroll to position [38, 0]
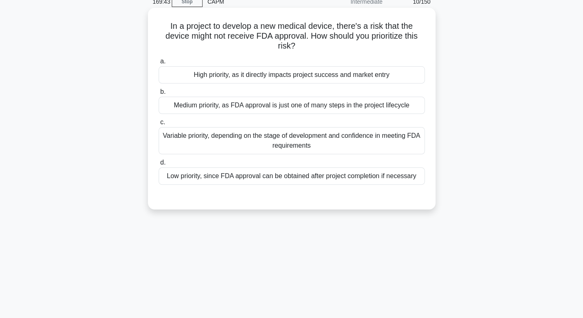
click at [342, 22] on h5 "In a project to develop a new medical device, there's a risk that the device mi…" at bounding box center [292, 36] width 268 height 30
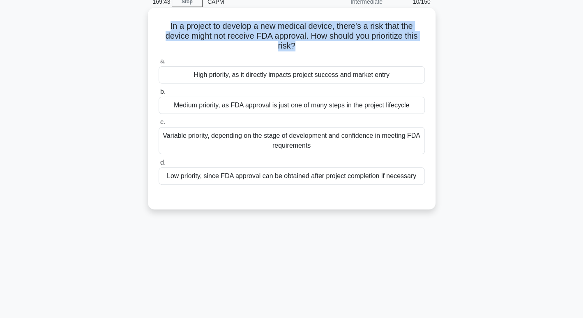
click at [342, 22] on h5 "In a project to develop a new medical device, there's a risk that the device mi…" at bounding box center [292, 36] width 268 height 30
copy div "In a project to develop a new medical device, there's a risk that the device mi…"
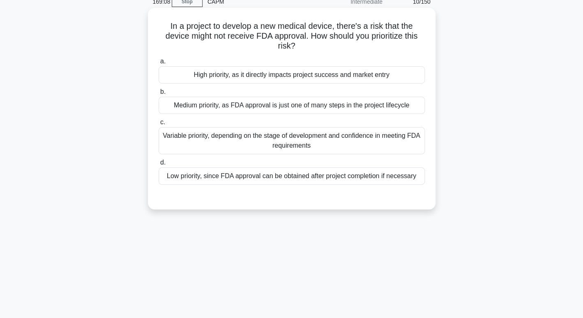
click at [196, 75] on div "High priority, as it directly impacts project success and market entry" at bounding box center [292, 74] width 266 height 17
click at [159, 64] on input "a. High priority, as it directly impacts project success and market entry" at bounding box center [159, 61] width 0 height 5
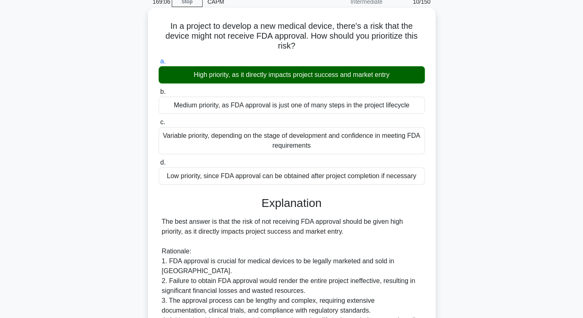
scroll to position [247, 0]
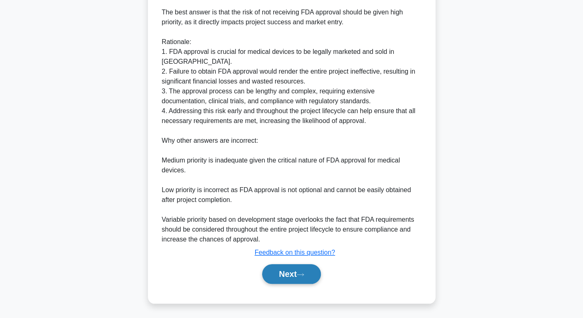
click at [296, 269] on button "Next" at bounding box center [291, 274] width 59 height 20
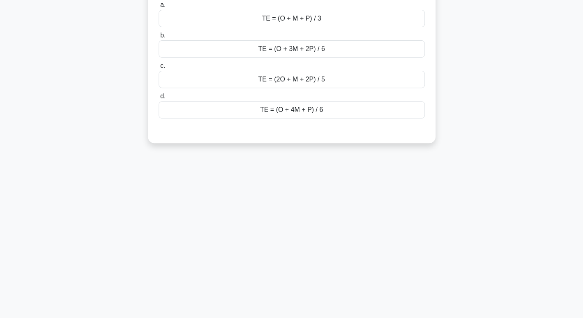
scroll to position [0, 0]
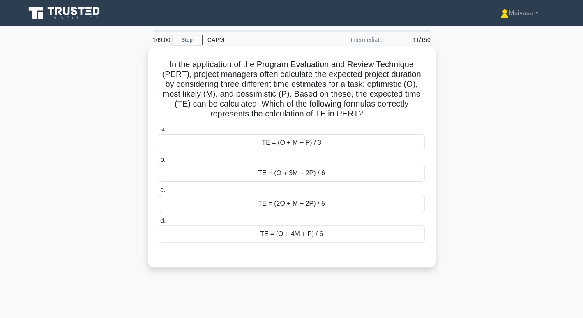
click at [301, 237] on div "TE = (O + 4M + P) / 6" at bounding box center [292, 233] width 266 height 17
click at [159, 223] on input "d. TE = (O + 4M + P) / 6" at bounding box center [159, 220] width 0 height 5
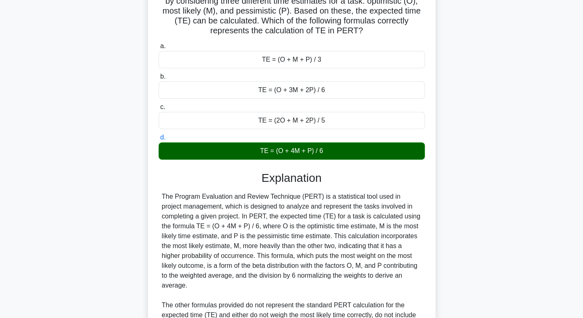
scroll to position [169, 0]
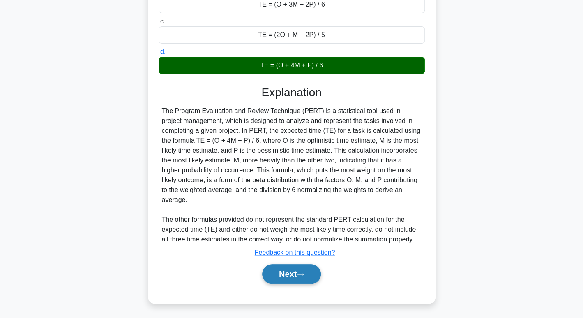
click at [295, 278] on button "Next" at bounding box center [291, 274] width 59 height 20
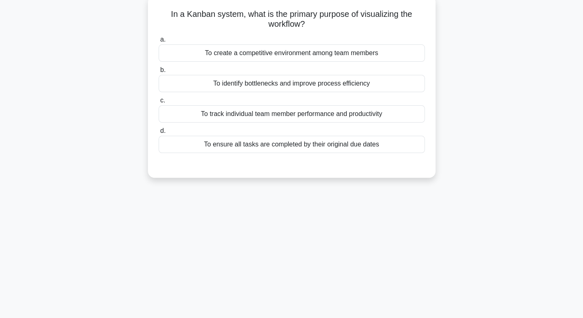
scroll to position [0, 0]
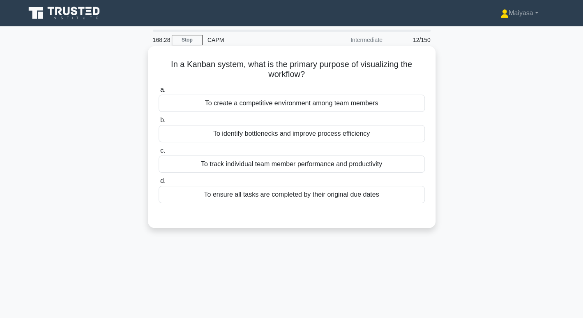
click at [290, 75] on h5 "In a Kanban system, what is the primary purpose of visualizing the workflow? .s…" at bounding box center [292, 69] width 268 height 21
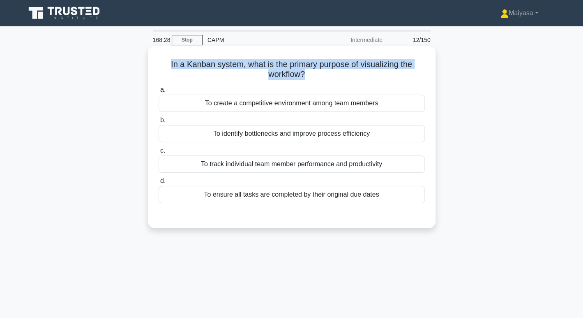
click at [290, 75] on h5 "In a Kanban system, what is the primary purpose of visualizing the workflow? .s…" at bounding box center [292, 69] width 268 height 21
copy div "In a Kanban system, what is the primary purpose of visualizing the workflow? .s…"
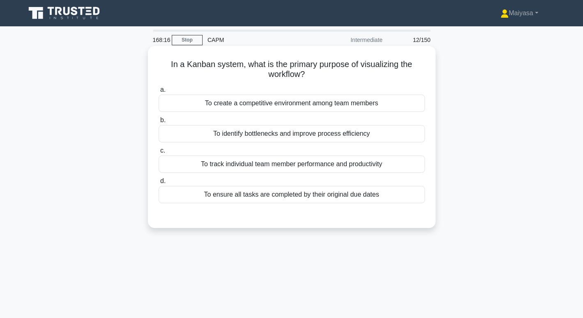
click at [264, 131] on div "To identify bottlenecks and improve process efficiency" at bounding box center [292, 133] width 266 height 17
click at [159, 123] on input "b. To identify bottlenecks and improve process efficiency" at bounding box center [159, 120] width 0 height 5
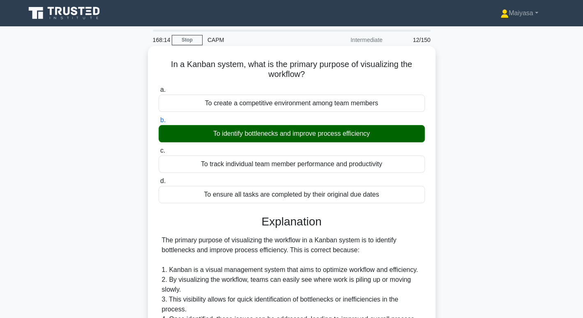
scroll to position [218, 0]
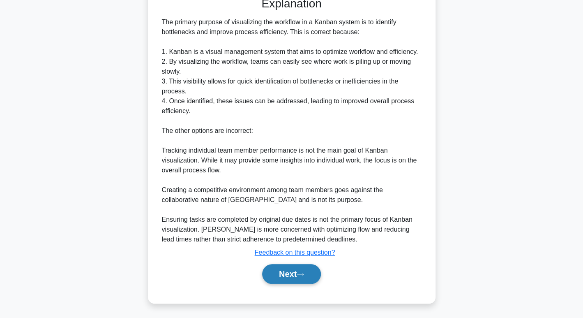
click at [312, 264] on button "Next" at bounding box center [291, 274] width 59 height 20
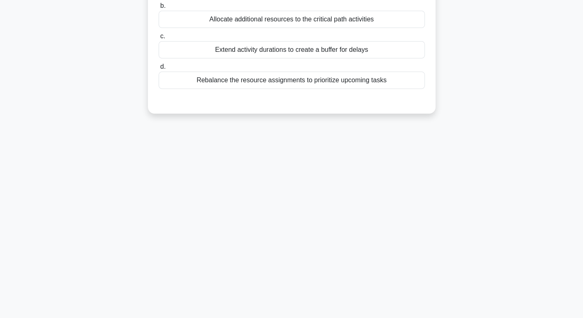
scroll to position [0, 0]
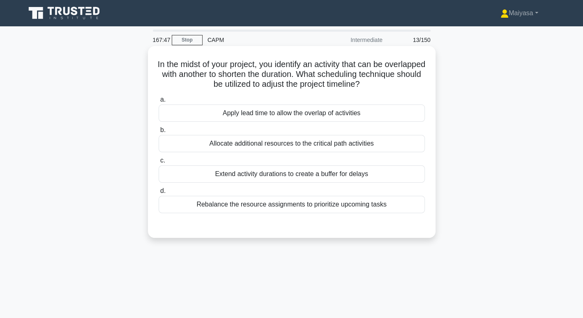
click at [285, 114] on div "Apply lead time to allow the overlap of activities" at bounding box center [292, 112] width 266 height 17
click at [159, 102] on input "a. Apply lead time to allow the overlap of activities" at bounding box center [159, 99] width 0 height 5
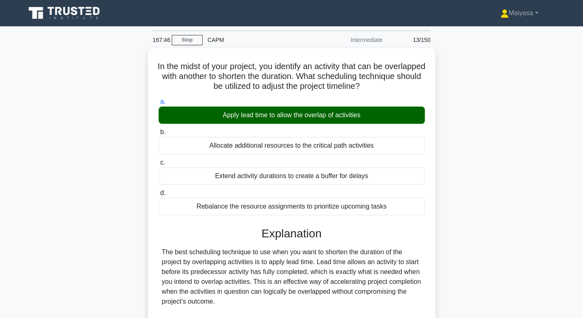
scroll to position [169, 0]
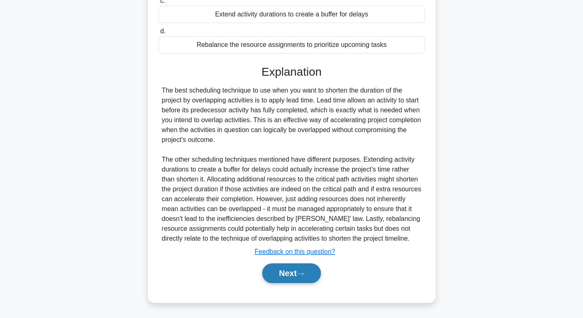
click at [296, 273] on button "Next" at bounding box center [291, 273] width 59 height 20
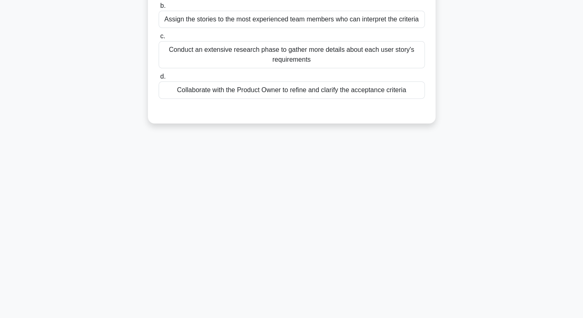
scroll to position [0, 0]
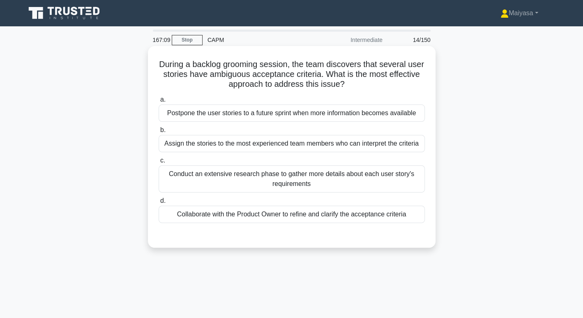
click at [312, 213] on div "Collaborate with the Product Owner to refine and clarify the acceptance criteria" at bounding box center [292, 214] width 266 height 17
click at [159, 203] on input "d. Collaborate with the Product Owner to refine and clarify the acceptance crit…" at bounding box center [159, 200] width 0 height 5
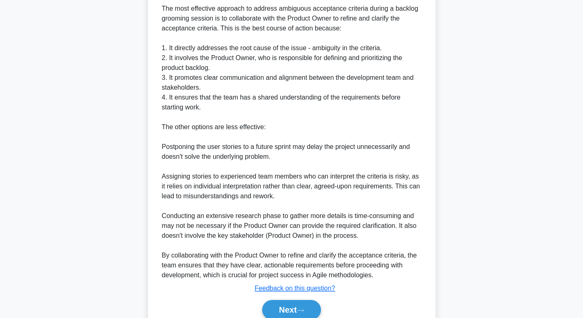
scroll to position [267, 0]
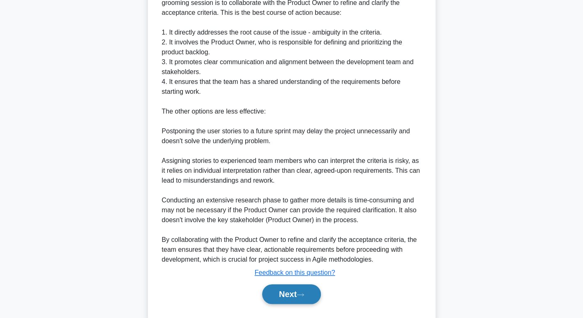
click at [289, 289] on button "Next" at bounding box center [291, 294] width 59 height 20
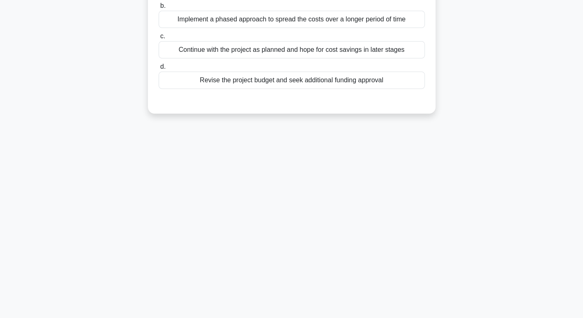
scroll to position [0, 0]
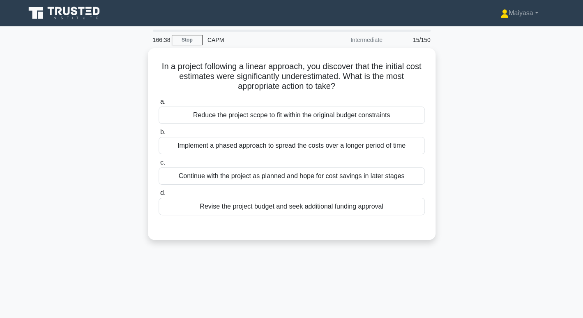
click at [278, 205] on div "Revise the project budget and seek additional funding approval" at bounding box center [292, 206] width 266 height 17
click at [159, 196] on input "d. Revise the project budget and seek additional funding approval" at bounding box center [159, 192] width 0 height 5
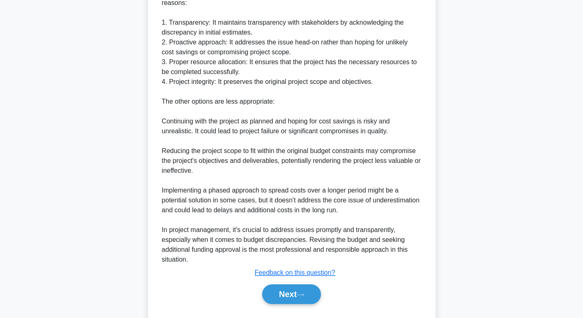
scroll to position [287, 0]
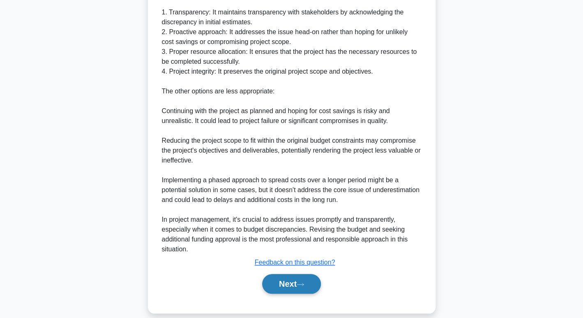
click at [287, 274] on button "Next" at bounding box center [291, 284] width 59 height 20
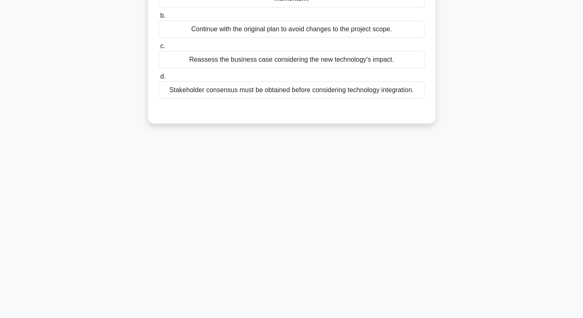
scroll to position [0, 0]
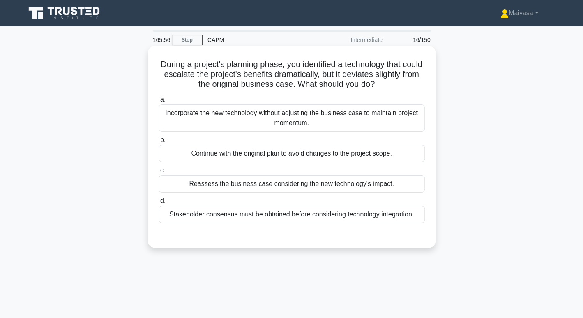
click at [294, 192] on div "a. Incorporate the new technology without adjusting the business case to mainta…" at bounding box center [292, 159] width 276 height 132
click at [307, 184] on div "Reassess the business case considering the new technology's impact." at bounding box center [292, 183] width 266 height 17
click at [159, 173] on input "c. Reassess the business case considering the new technology's impact." at bounding box center [159, 170] width 0 height 5
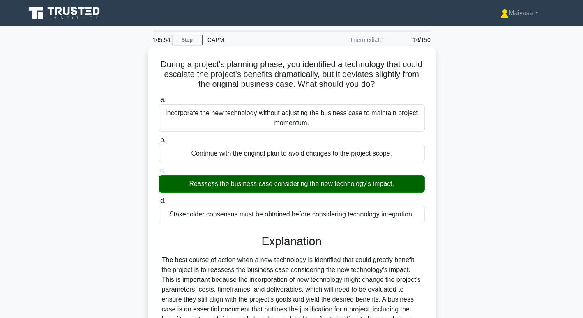
scroll to position [169, 0]
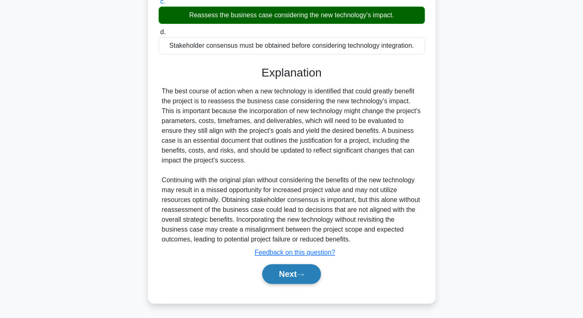
click at [284, 270] on button "Next" at bounding box center [291, 274] width 59 height 20
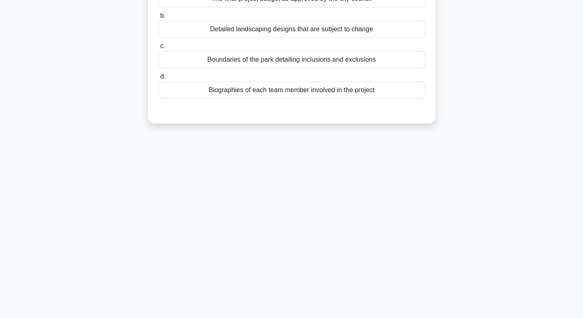
scroll to position [0, 0]
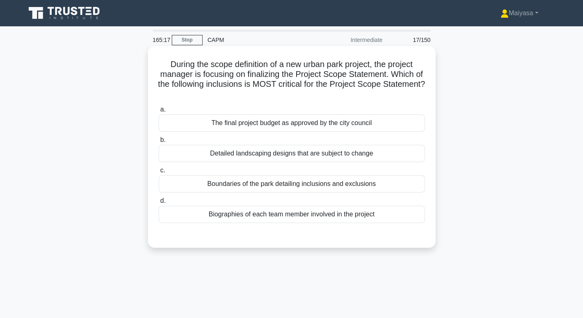
click at [335, 185] on div "Boundaries of the park detailing inclusions and exclusions" at bounding box center [292, 183] width 266 height 17
click at [159, 173] on input "c. Boundaries of the park detailing inclusions and exclusions" at bounding box center [159, 170] width 0 height 5
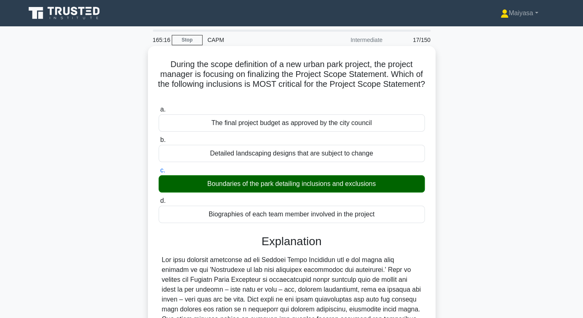
scroll to position [169, 0]
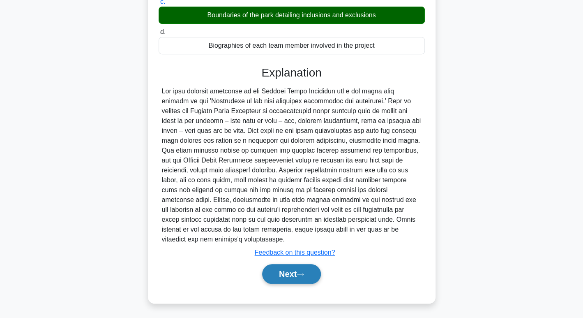
click at [294, 280] on button "Next" at bounding box center [291, 274] width 59 height 20
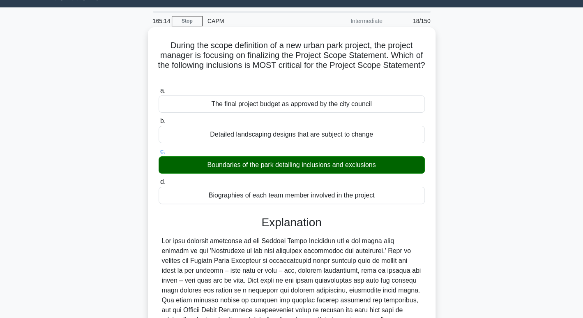
scroll to position [0, 0]
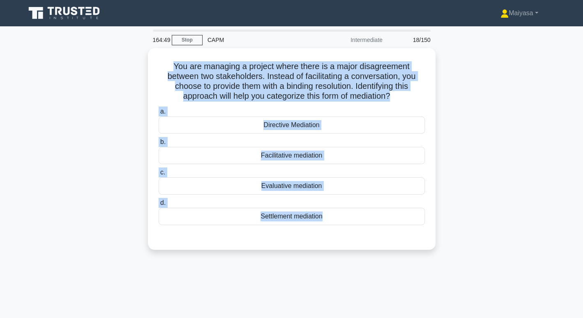
drag, startPoint x: 171, startPoint y: 60, endPoint x: 353, endPoint y: 263, distance: 271.9
click at [353, 263] on div "164:49 Stop CAPM Intermediate 18/150 You are managing a project where there is …" at bounding box center [292, 235] width 543 height 411
copy div "You are managing a project where there is a major disagreement between two stak…"
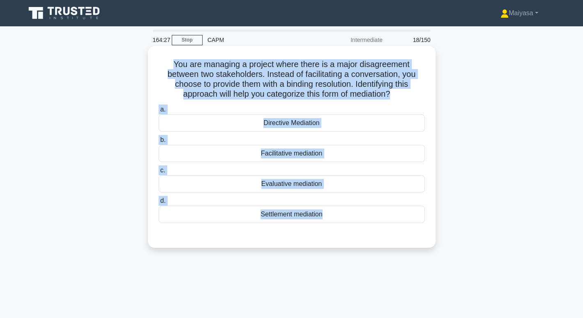
click at [285, 97] on h5 "You are managing a project where there is a major disagreement between two stak…" at bounding box center [292, 79] width 268 height 40
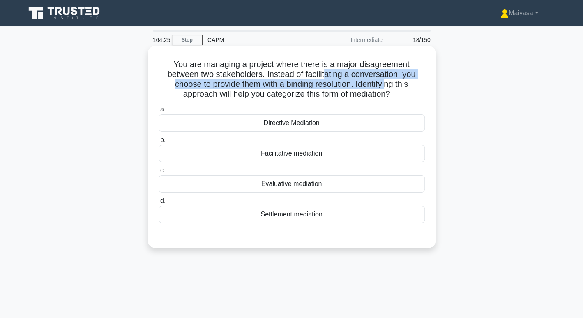
drag, startPoint x: 326, startPoint y: 79, endPoint x: 390, endPoint y: 80, distance: 63.3
click at [390, 80] on h5 "You are managing a project where there is a major disagreement between two stak…" at bounding box center [292, 79] width 268 height 40
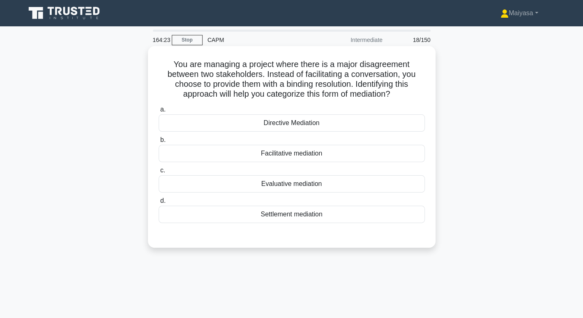
click at [355, 128] on div "Directive Mediation" at bounding box center [292, 122] width 266 height 17
click at [159, 112] on input "a. Directive Mediation" at bounding box center [159, 109] width 0 height 5
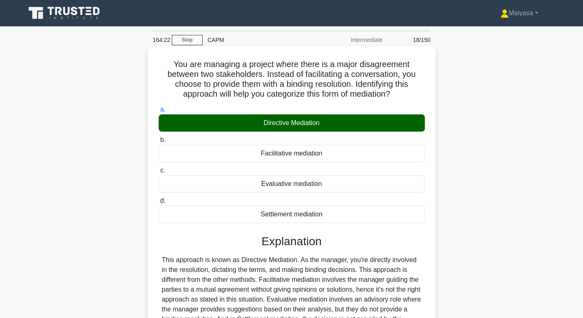
scroll to position [126, 0]
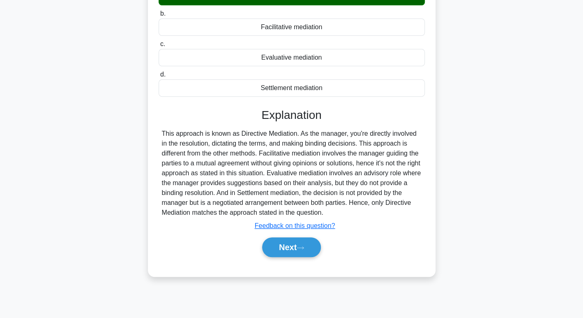
click at [306, 258] on div "Next" at bounding box center [292, 247] width 266 height 26
click at [297, 250] on button "Next" at bounding box center [291, 247] width 59 height 20
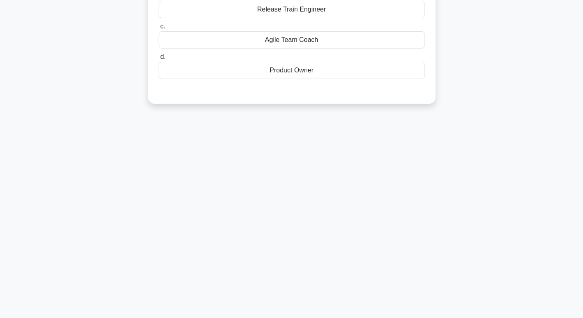
scroll to position [0, 0]
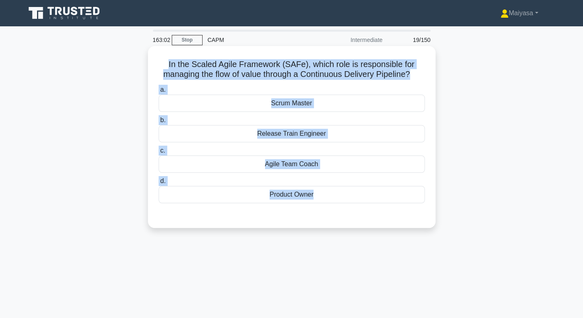
drag, startPoint x: 118, startPoint y: 56, endPoint x: 414, endPoint y: 219, distance: 338.0
click at [414, 219] on div "In the Scaled Agile Framework (SAFe), which role is responsible for managing th…" at bounding box center [292, 144] width 543 height 192
copy div "In the Scaled Agile Framework (SAFe), which role is responsible for managing th…"
click at [329, 136] on div "Release Train Engineer" at bounding box center [292, 133] width 266 height 17
click at [159, 123] on input "b. Release Train Engineer" at bounding box center [159, 120] width 0 height 5
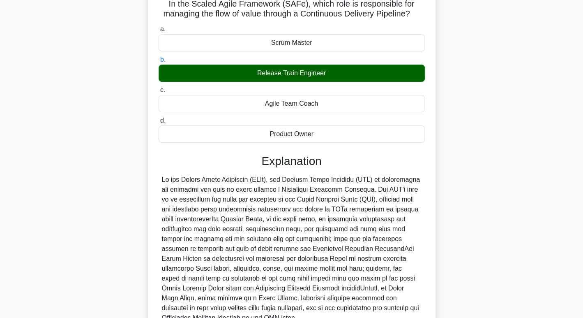
scroll to position [139, 0]
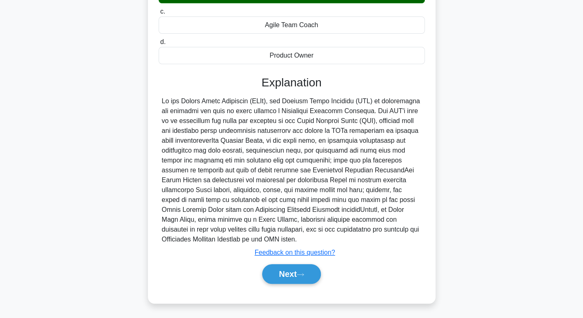
click at [301, 284] on div "Next" at bounding box center [292, 274] width 266 height 26
click at [294, 273] on button "Next" at bounding box center [291, 274] width 59 height 20
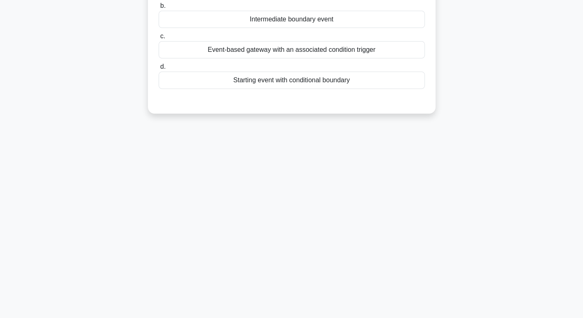
scroll to position [0, 0]
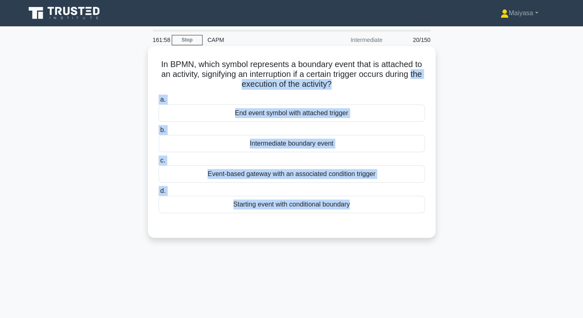
drag, startPoint x: 203, startPoint y: 91, endPoint x: 407, endPoint y: 224, distance: 242.9
click at [407, 224] on div "In BPMN, which symbol represents a boundary event that is attached to an activi…" at bounding box center [291, 141] width 281 height 185
copy div "the execution of the activity? .spinner_0XTQ{transform-origin:center;animation:…"
click at [314, 98] on label "a. End event symbol with attached trigger" at bounding box center [292, 108] width 266 height 27
click at [159, 98] on input "a. End event symbol with attached trigger" at bounding box center [159, 99] width 0 height 5
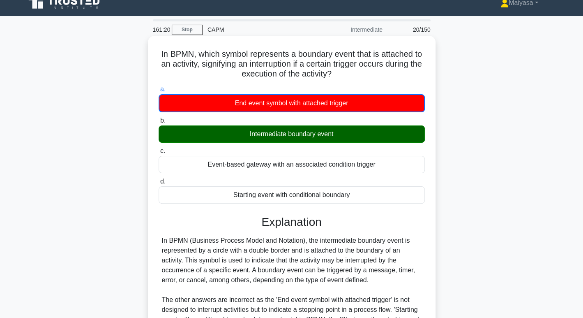
scroll to position [17, 0]
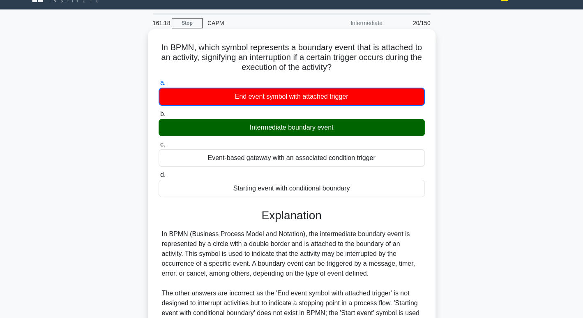
drag, startPoint x: 244, startPoint y: 127, endPoint x: 351, endPoint y: 129, distance: 106.9
click at [351, 129] on div "Intermediate boundary event" at bounding box center [292, 127] width 266 height 17
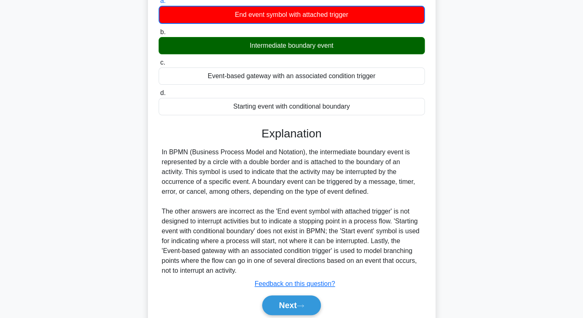
scroll to position [112, 0]
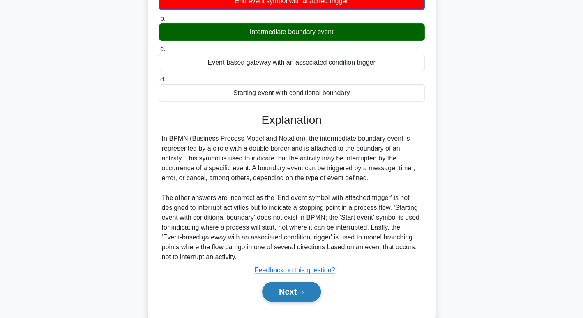
click at [275, 289] on button "Next" at bounding box center [291, 292] width 59 height 20
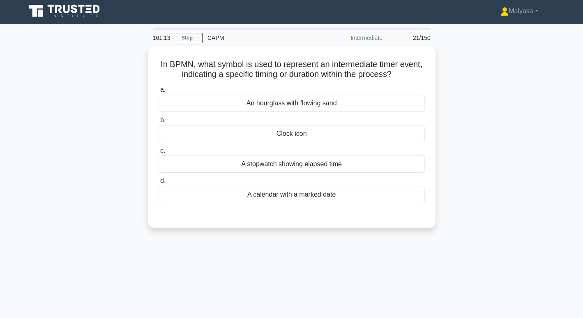
scroll to position [0, 0]
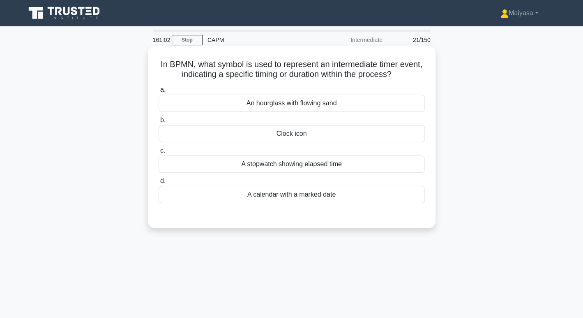
click at [332, 75] on h5 "In BPMN, what symbol is used to represent an intermediate timer event, indicati…" at bounding box center [292, 69] width 268 height 21
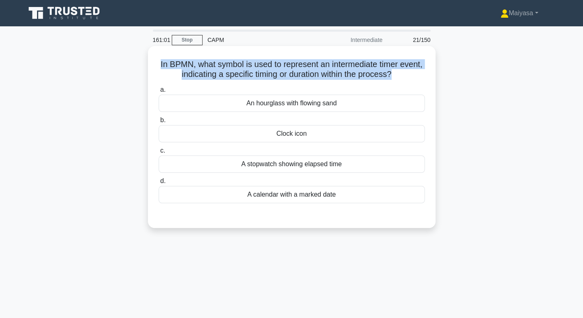
click at [332, 75] on h5 "In BPMN, what symbol is used to represent an intermediate timer event, indicati…" at bounding box center [292, 69] width 268 height 21
copy div "In BPMN, what symbol is used to represent an intermediate timer event, indicati…"
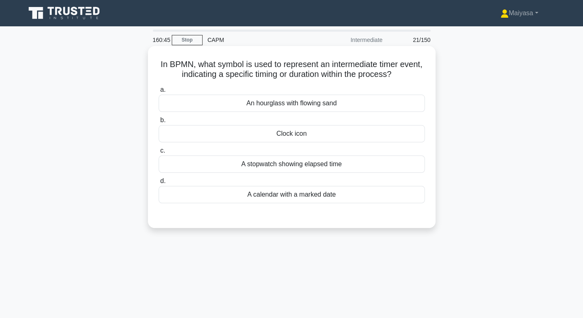
click at [283, 166] on div "A stopwatch showing elapsed time" at bounding box center [292, 163] width 266 height 17
click at [159, 153] on input "c. A stopwatch showing elapsed time" at bounding box center [159, 150] width 0 height 5
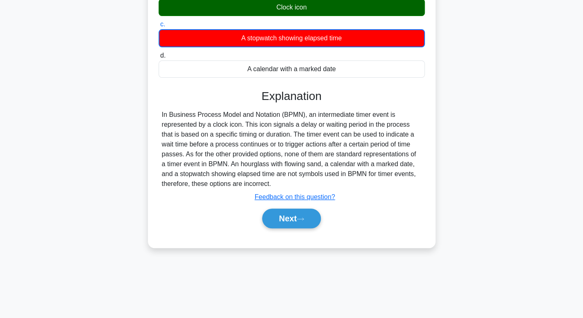
scroll to position [126, 0]
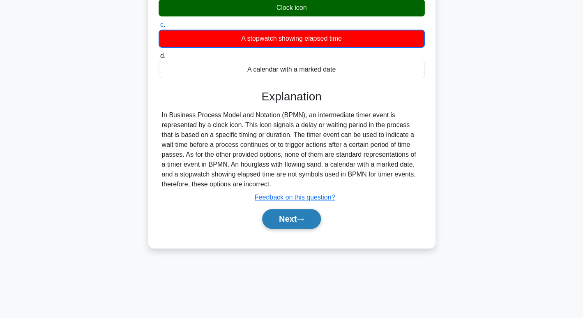
click at [293, 219] on button "Next" at bounding box center [291, 219] width 59 height 20
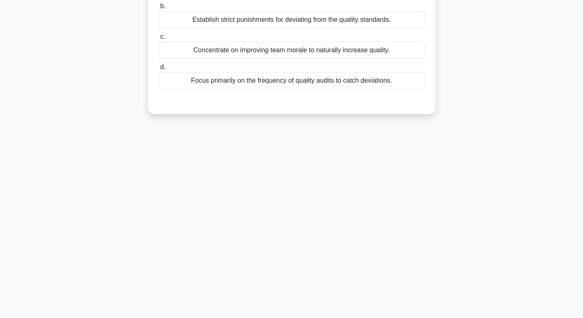
scroll to position [0, 0]
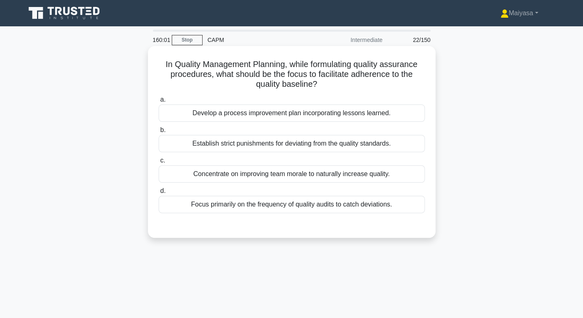
click at [337, 111] on div "Develop a process improvement plan incorporating lessons learned." at bounding box center [292, 112] width 266 height 17
click at [159, 102] on input "a. Develop a process improvement plan incorporating lessons learned." at bounding box center [159, 99] width 0 height 5
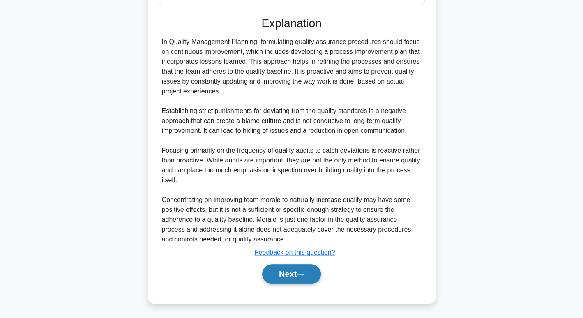
click at [286, 277] on button "Next" at bounding box center [291, 274] width 59 height 20
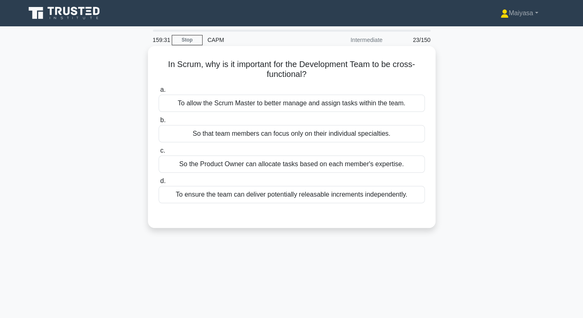
click at [332, 167] on div "So the Product Owner can allocate tasks based on each member's expertise." at bounding box center [292, 163] width 266 height 17
click at [159, 153] on input "c. So the Product Owner can allocate tasks based on each member's expertise." at bounding box center [159, 150] width 0 height 5
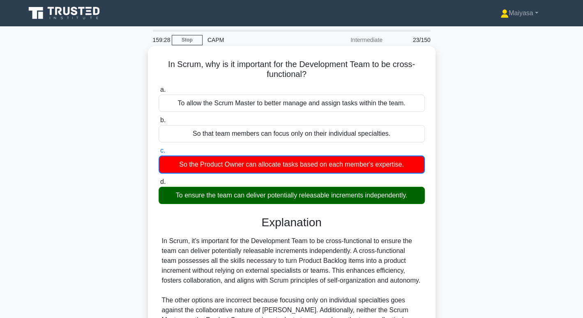
scroll to position [126, 0]
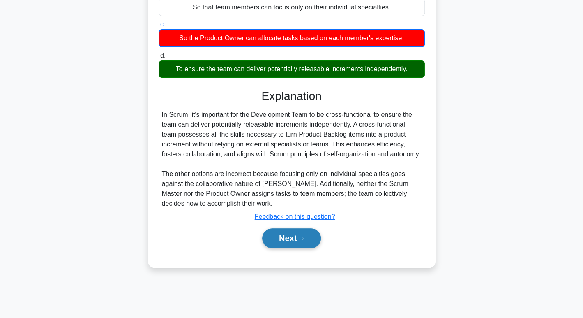
click at [289, 244] on button "Next" at bounding box center [291, 238] width 59 height 20
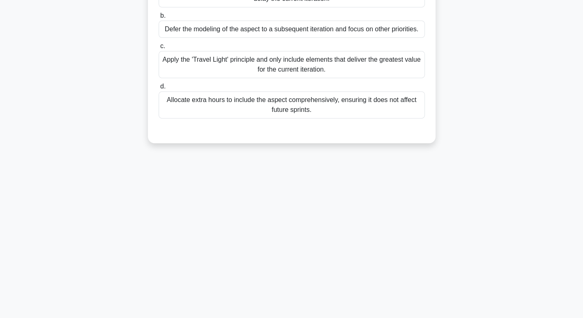
scroll to position [0, 0]
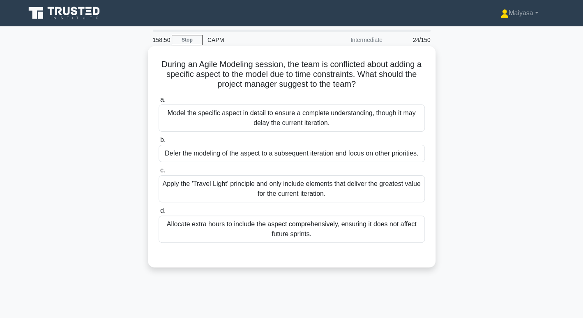
click at [311, 158] on div "Defer the modeling of the aspect to a subsequent iteration and focus on other p…" at bounding box center [292, 153] width 266 height 17
click at [159, 143] on input "b. Defer the modeling of the aspect to a subsequent iteration and focus on othe…" at bounding box center [159, 139] width 0 height 5
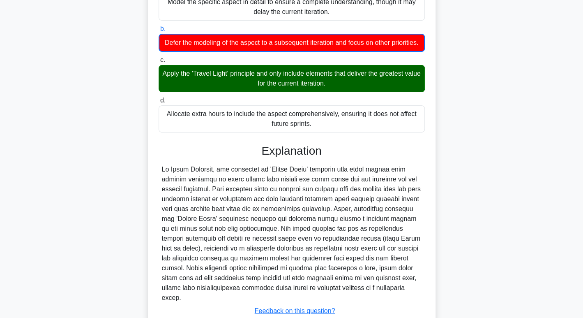
scroll to position [169, 0]
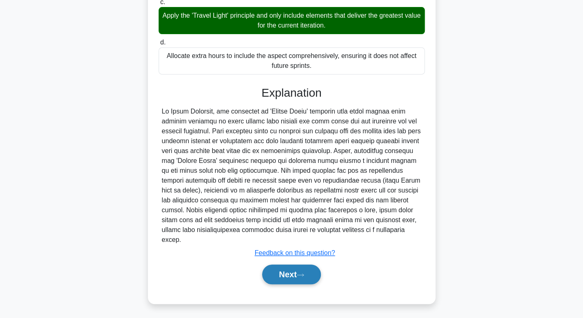
click at [288, 277] on button "Next" at bounding box center [291, 274] width 59 height 20
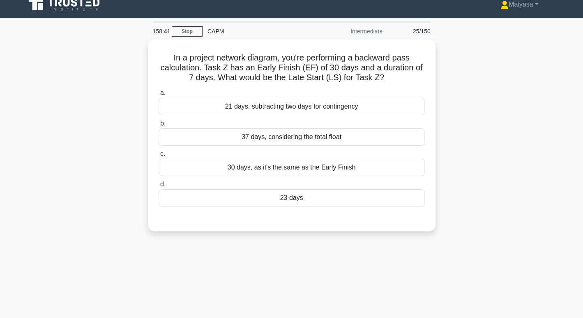
scroll to position [8, 0]
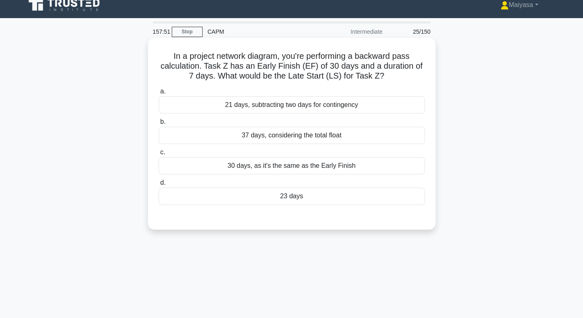
click at [299, 198] on div "23 days" at bounding box center [292, 195] width 266 height 17
click at [159, 185] on input "d. 23 days" at bounding box center [159, 182] width 0 height 5
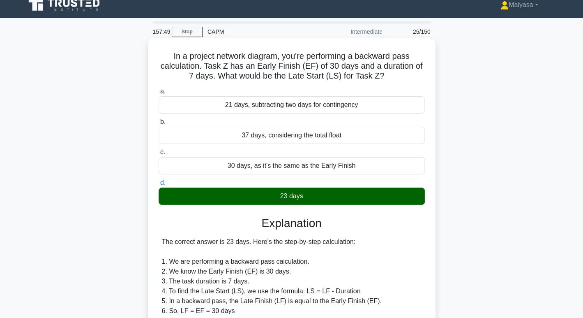
scroll to position [149, 0]
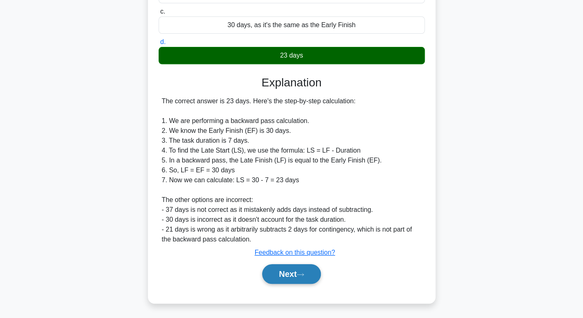
click at [291, 267] on button "Next" at bounding box center [291, 274] width 59 height 20
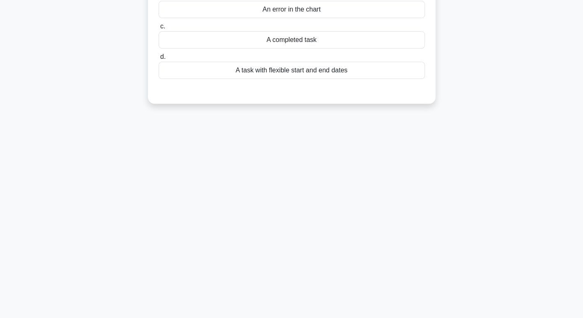
scroll to position [0, 0]
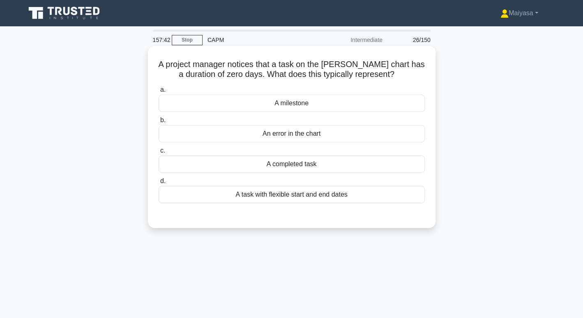
click at [342, 106] on div "A milestone" at bounding box center [292, 103] width 266 height 17
click at [159, 92] on input "a. A milestone" at bounding box center [159, 89] width 0 height 5
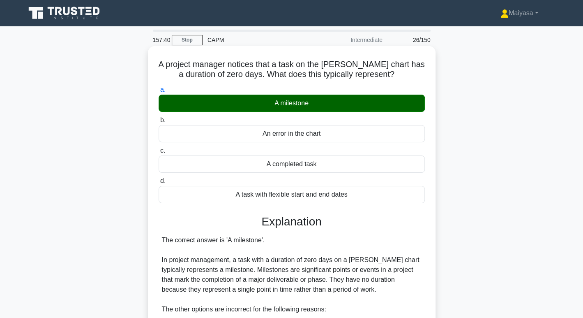
scroll to position [159, 0]
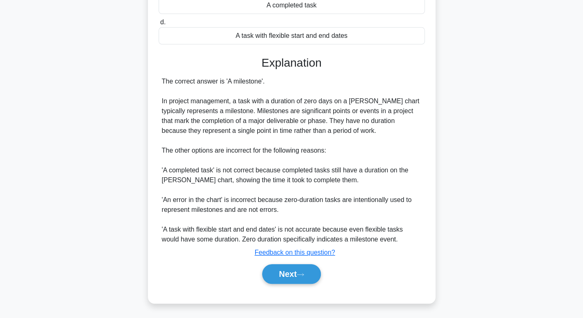
click at [295, 284] on div "Next" at bounding box center [292, 274] width 266 height 26
click at [291, 274] on button "Next" at bounding box center [291, 274] width 59 height 20
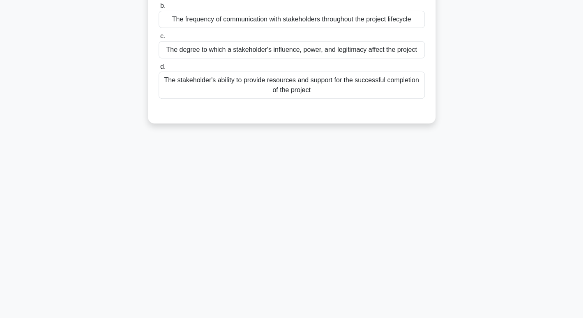
scroll to position [0, 0]
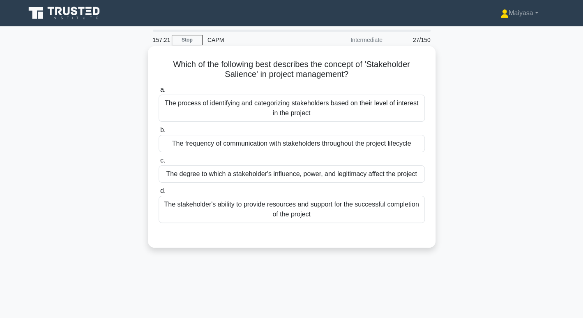
click at [286, 70] on h5 "Which of the following best describes the concept of 'Stakeholder Salience' in …" at bounding box center [292, 69] width 268 height 21
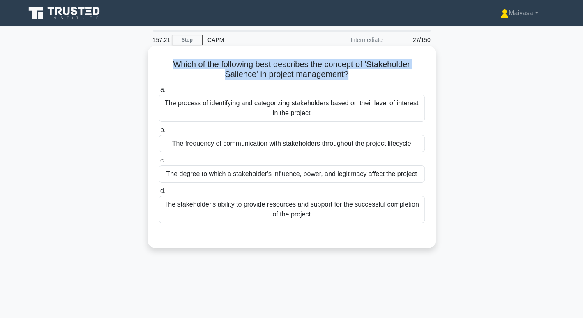
click at [286, 70] on h5 "Which of the following best describes the concept of 'Stakeholder Salience' in …" at bounding box center [292, 69] width 268 height 21
copy div "Which of the following best describes the concept of 'Stakeholder Salience' in …"
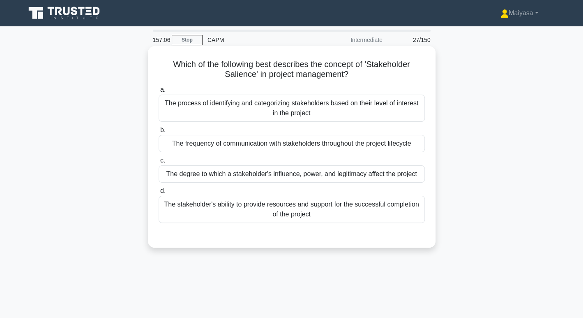
click at [325, 178] on div "The degree to which a stakeholder's influence, power, and legitimacy affect the…" at bounding box center [292, 173] width 266 height 17
click at [159, 163] on input "c. The degree to which a stakeholder's influence, power, and legitimacy affect …" at bounding box center [159, 160] width 0 height 5
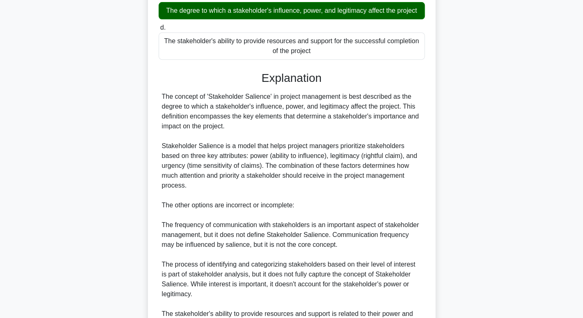
scroll to position [257, 0]
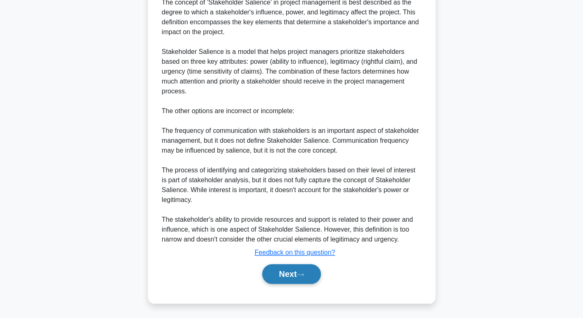
click at [280, 277] on button "Next" at bounding box center [291, 274] width 59 height 20
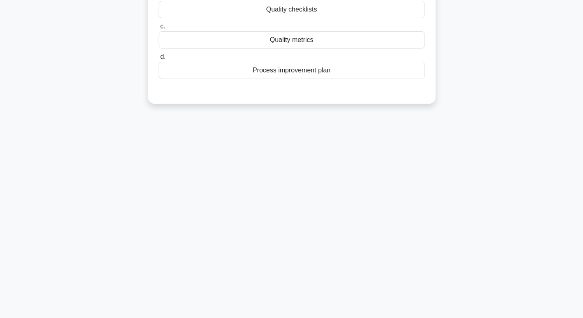
scroll to position [0, 0]
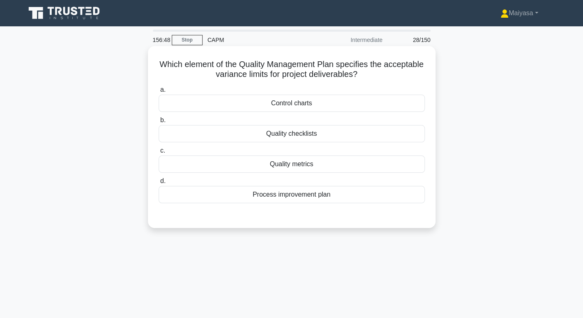
click at [306, 167] on div "Quality metrics" at bounding box center [292, 163] width 266 height 17
click at [159, 153] on input "c. Quality metrics" at bounding box center [159, 150] width 0 height 5
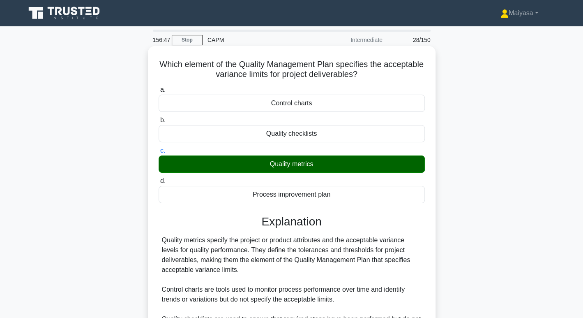
scroll to position [126, 0]
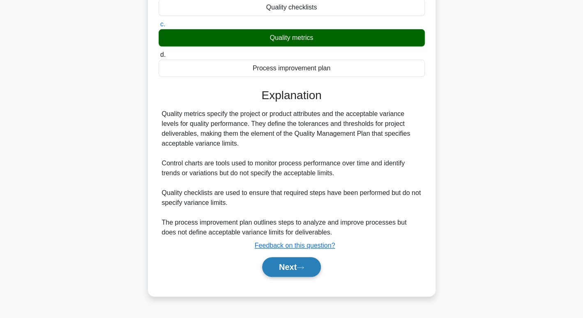
click at [282, 264] on button "Next" at bounding box center [291, 267] width 59 height 20
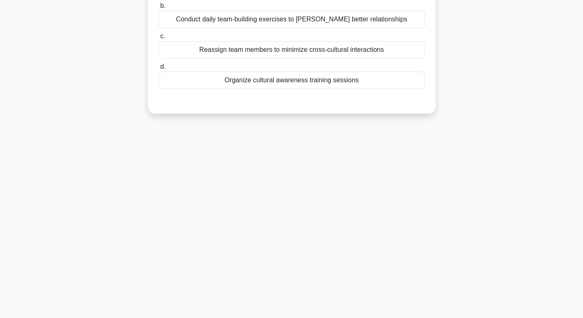
scroll to position [0, 0]
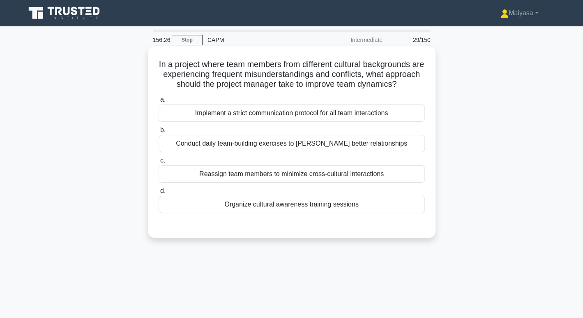
click at [293, 213] on div "Organize cultural awareness training sessions" at bounding box center [292, 204] width 266 height 17
click at [159, 194] on input "d. Organize cultural awareness training sessions" at bounding box center [159, 190] width 0 height 5
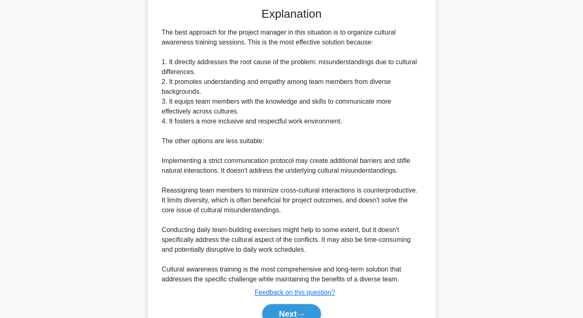
scroll to position [224, 0]
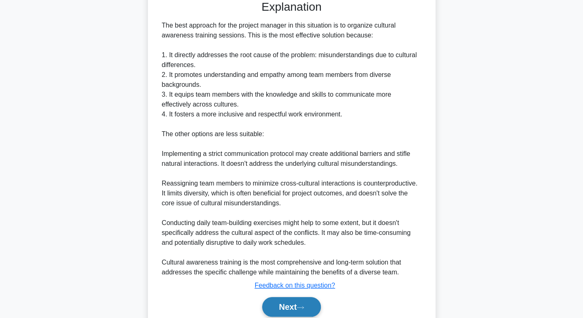
click at [291, 309] on button "Next" at bounding box center [291, 307] width 59 height 20
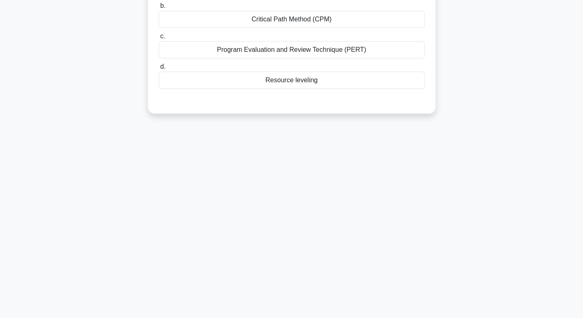
scroll to position [0, 0]
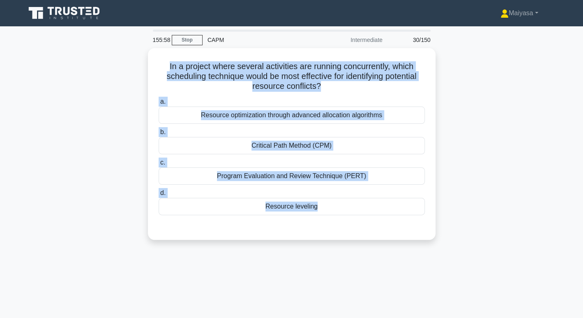
drag, startPoint x: 161, startPoint y: 62, endPoint x: 327, endPoint y: 241, distance: 244.9
click at [327, 241] on div "In a project where several activities are running concurrently, which schedulin…" at bounding box center [292, 148] width 543 height 201
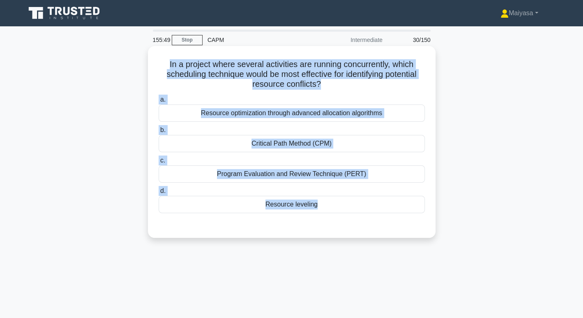
click at [248, 201] on div "Resource leveling" at bounding box center [292, 204] width 266 height 17
click at [159, 194] on input "d. Resource leveling" at bounding box center [159, 190] width 0 height 5
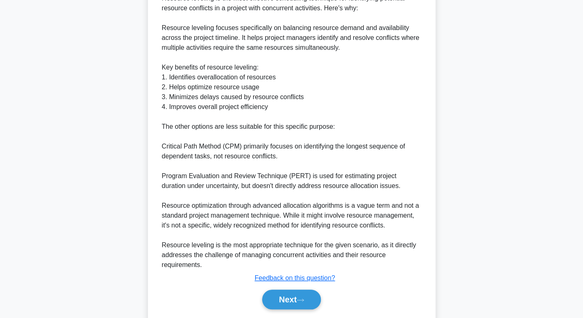
scroll to position [255, 0]
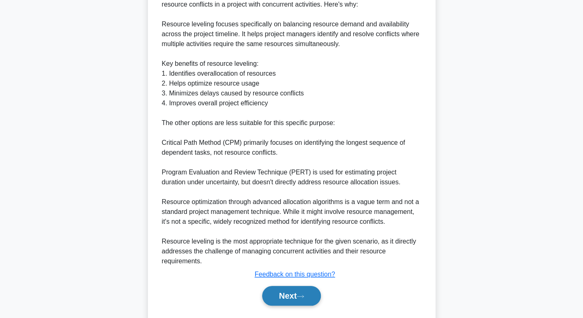
click at [279, 291] on button "Next" at bounding box center [291, 296] width 59 height 20
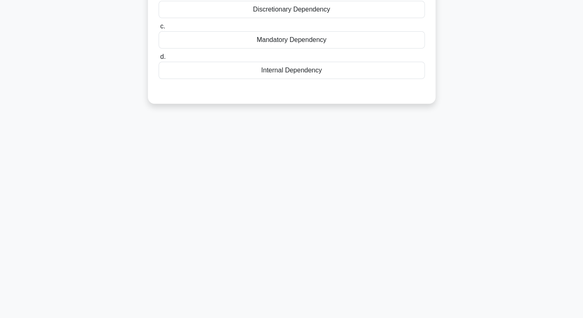
scroll to position [0, 0]
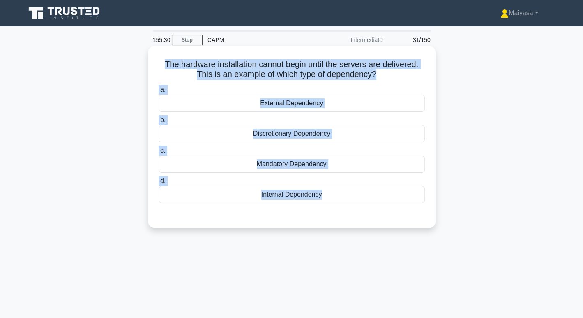
drag, startPoint x: 161, startPoint y: 60, endPoint x: 343, endPoint y: 224, distance: 244.8
click at [343, 224] on div "The hardware installation cannot begin until the servers are delivered. This is…" at bounding box center [291, 136] width 281 height 175
click at [236, 106] on div "External Dependency" at bounding box center [292, 103] width 266 height 17
click at [159, 92] on input "a. External Dependency" at bounding box center [159, 89] width 0 height 5
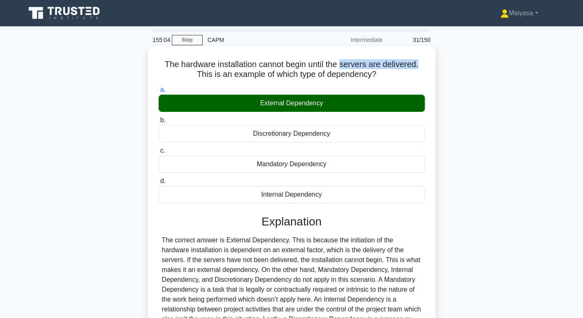
drag, startPoint x: 343, startPoint y: 63, endPoint x: 423, endPoint y: 60, distance: 79.8
click at [423, 60] on h5 "The hardware installation cannot begin until the servers are delivered. This is…" at bounding box center [292, 69] width 268 height 21
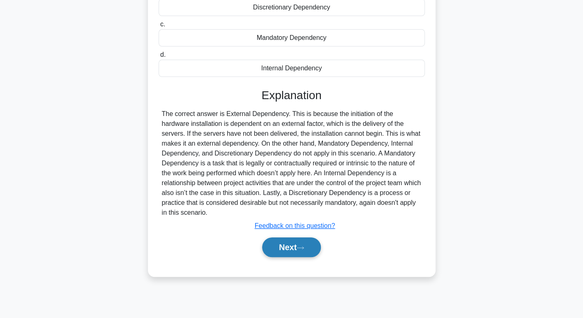
click at [301, 245] on icon at bounding box center [300, 247] width 7 height 5
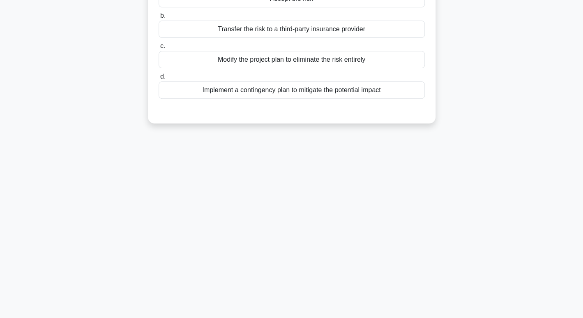
scroll to position [0, 0]
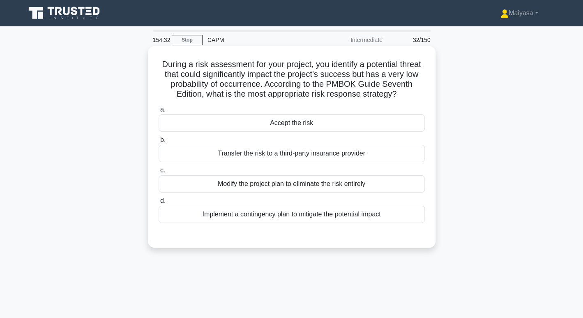
click at [277, 222] on div "Implement a contingency plan to mitigate the potential impact" at bounding box center [292, 214] width 266 height 17
click at [159, 203] on input "d. Implement a contingency plan to mitigate the potential impact" at bounding box center [159, 200] width 0 height 5
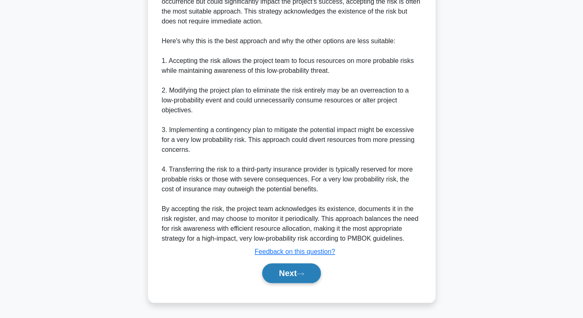
click at [291, 279] on button "Next" at bounding box center [291, 273] width 59 height 20
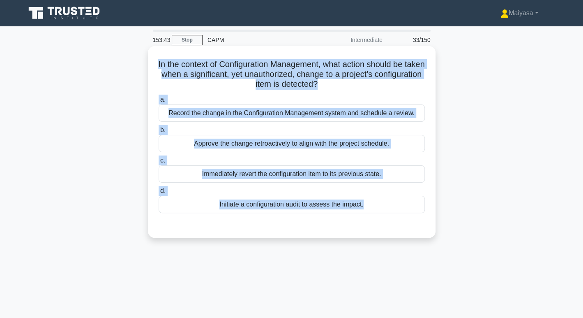
drag, startPoint x: 159, startPoint y: 62, endPoint x: 379, endPoint y: 231, distance: 277.3
click at [379, 231] on div "In the context of Configuration Management, what action should be taken when a …" at bounding box center [291, 141] width 281 height 185
click at [261, 211] on div "Initiate a configuration audit to assess the impact." at bounding box center [292, 204] width 266 height 17
click at [159, 194] on input "d. Initiate a configuration audit to assess the impact." at bounding box center [159, 190] width 0 height 5
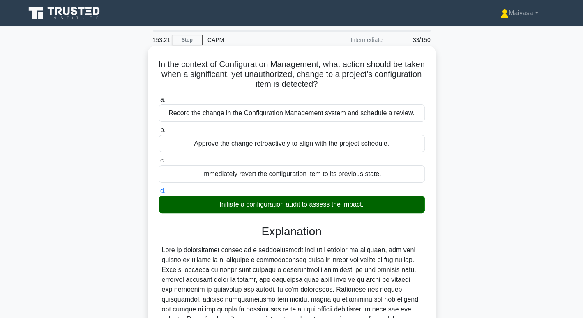
scroll to position [139, 0]
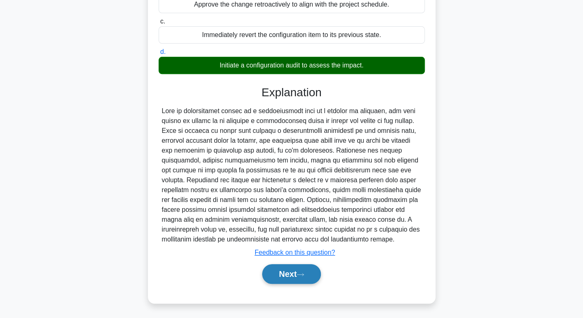
click at [283, 281] on button "Next" at bounding box center [291, 274] width 59 height 20
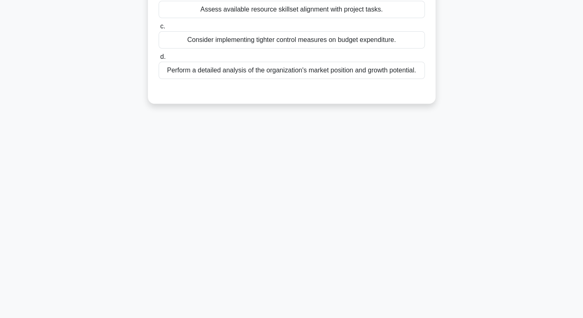
scroll to position [0, 0]
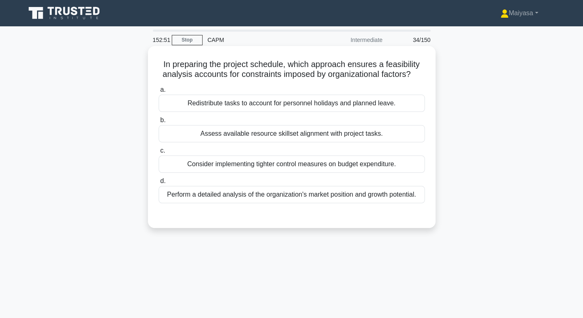
click at [328, 142] on div "Assess available resource skillset alignment with project tasks." at bounding box center [292, 133] width 266 height 17
click at [159, 123] on input "b. Assess available resource skillset alignment with project tasks." at bounding box center [159, 120] width 0 height 5
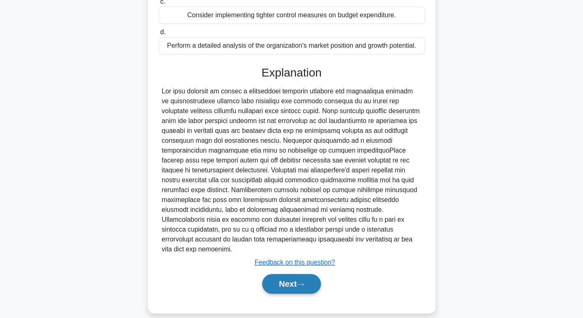
click at [303, 280] on button "Next" at bounding box center [291, 284] width 59 height 20
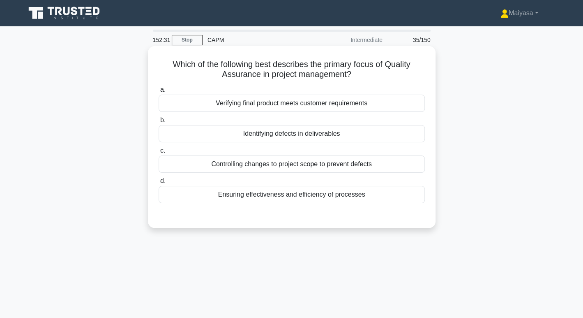
click at [249, 81] on div "Which of the following best describes the primary focus of Quality Assurance in…" at bounding box center [291, 136] width 281 height 175
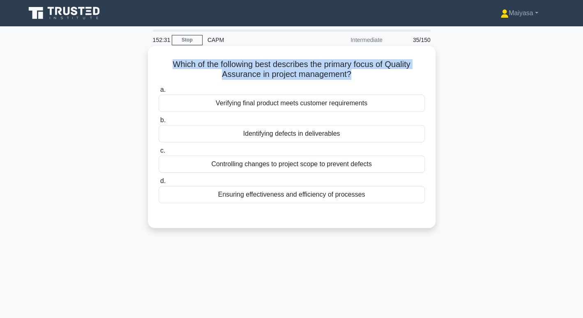
click at [249, 81] on div "Which of the following best describes the primary focus of Quality Assurance in…" at bounding box center [291, 136] width 281 height 175
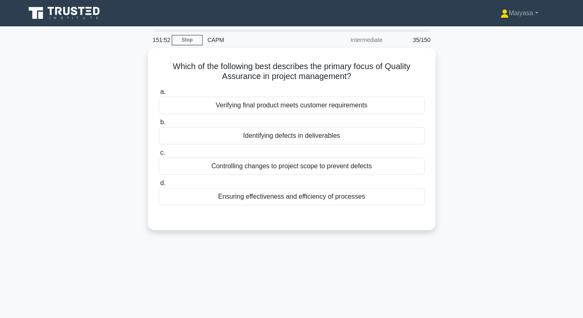
click at [119, 207] on div "Which of the following best describes the primary focus of Quality Assurance in…" at bounding box center [292, 144] width 543 height 192
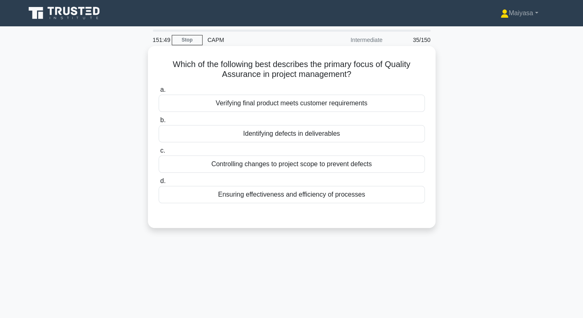
click at [349, 162] on div "Controlling changes to project scope to prevent defects" at bounding box center [292, 163] width 266 height 17
click at [159, 153] on input "c. Controlling changes to project scope to prevent defects" at bounding box center [159, 150] width 0 height 5
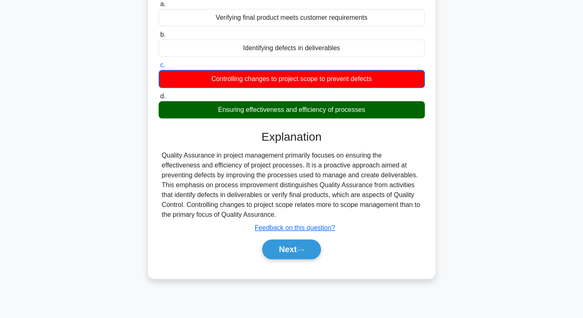
scroll to position [86, 0]
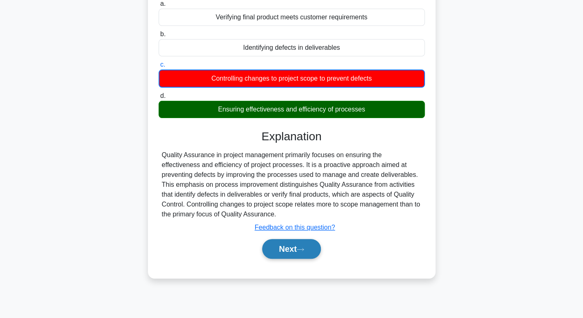
click at [313, 245] on button "Next" at bounding box center [291, 249] width 59 height 20
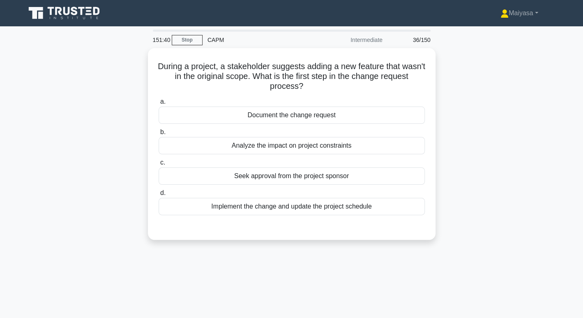
scroll to position [1, 0]
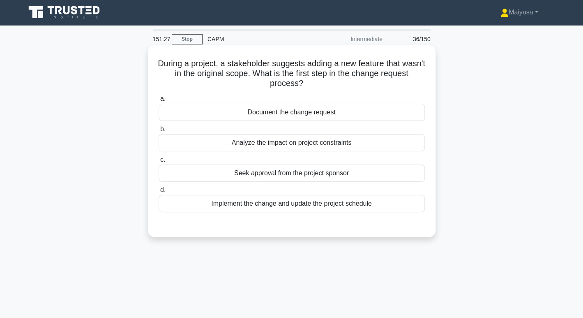
click at [340, 147] on div "Analyze the impact on project constraints" at bounding box center [292, 142] width 266 height 17
click at [159, 132] on input "b. Analyze the impact on project constraints" at bounding box center [159, 129] width 0 height 5
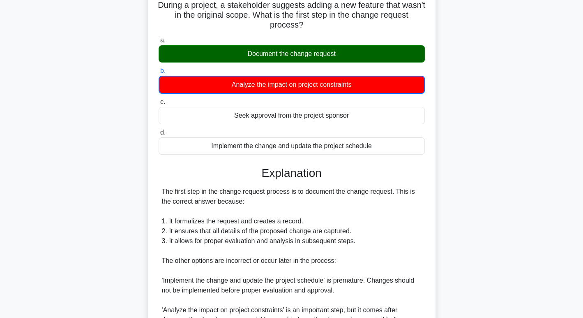
scroll to position [219, 0]
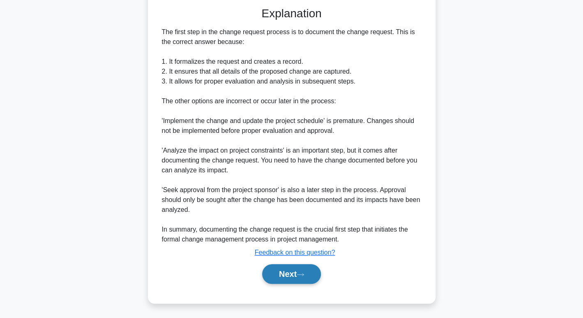
click at [274, 267] on button "Next" at bounding box center [291, 274] width 59 height 20
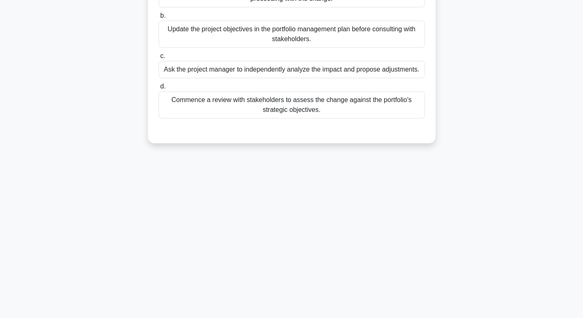
scroll to position [0, 0]
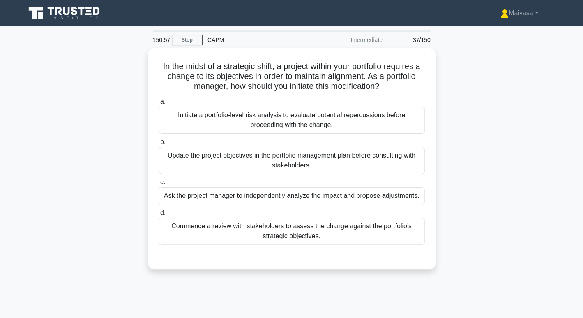
click at [180, 33] on div "150:57 Stop CAPM Intermediate 37/150" at bounding box center [292, 40] width 288 height 16
click at [183, 37] on link "Stop" at bounding box center [187, 40] width 31 height 10
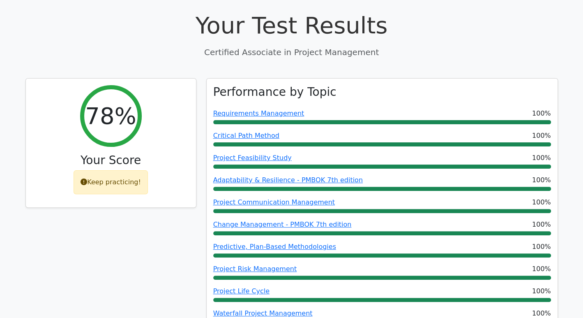
scroll to position [40, 0]
